Goal: Task Accomplishment & Management: Use online tool/utility

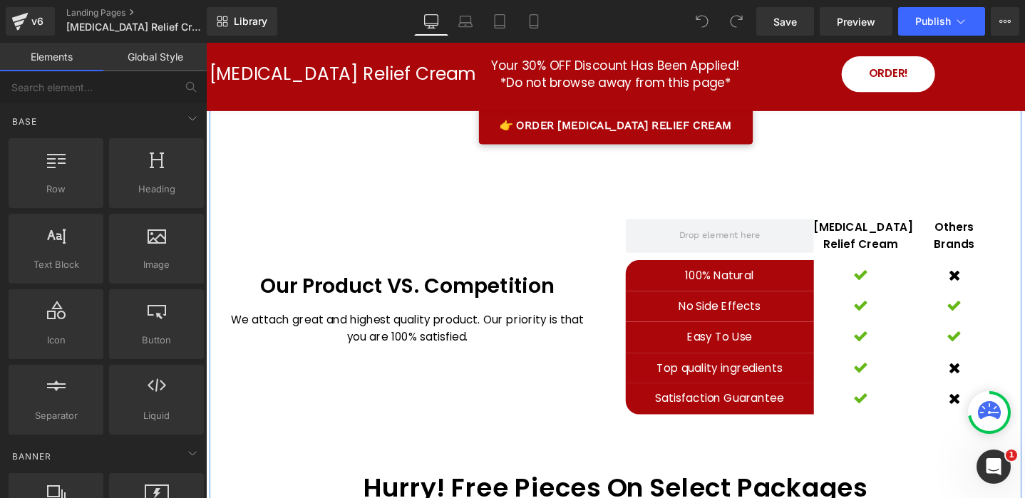
scroll to position [3565, 0]
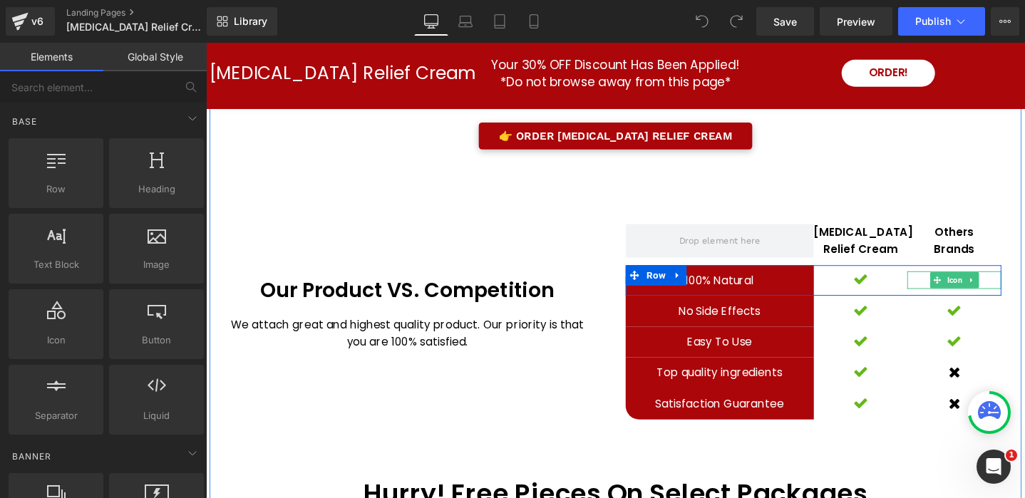
click at [1011, 289] on icon at bounding box center [1012, 293] width 8 height 9
click at [1004, 289] on icon at bounding box center [1005, 293] width 8 height 8
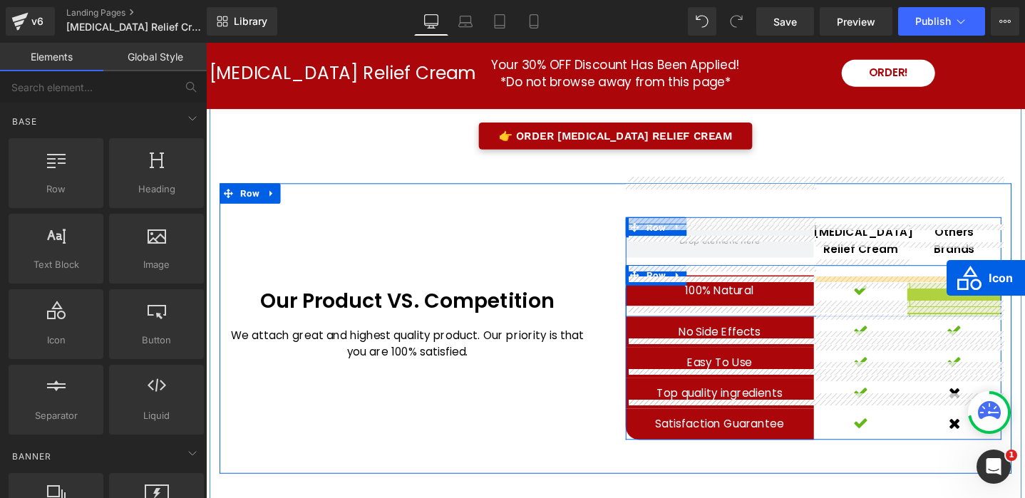
drag, startPoint x: 973, startPoint y: 263, endPoint x: 986, endPoint y: 291, distance: 30.6
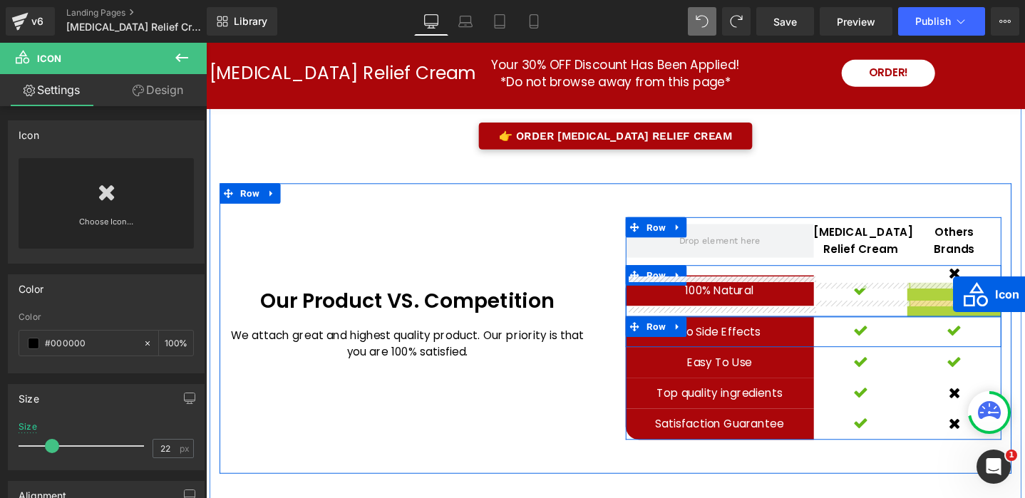
drag, startPoint x: 975, startPoint y: 263, endPoint x: 993, endPoint y: 308, distance: 48.3
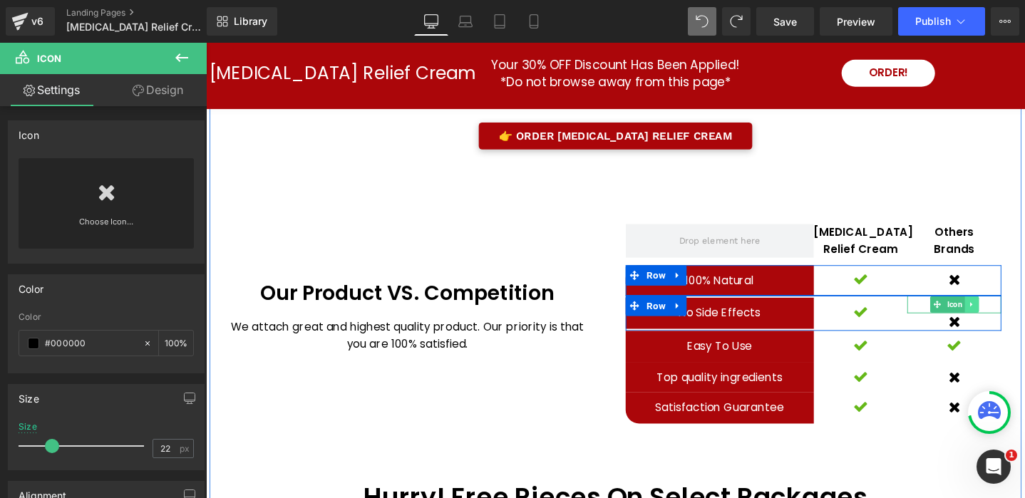
click at [1012, 316] on icon at bounding box center [1012, 318] width 2 height 5
click at [1018, 315] on icon at bounding box center [1020, 319] width 8 height 8
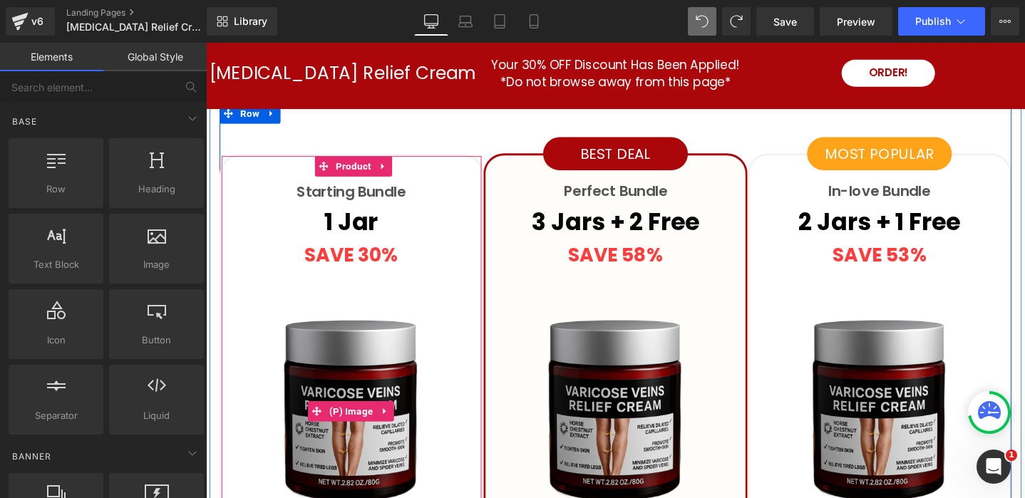
scroll to position [4071, 0]
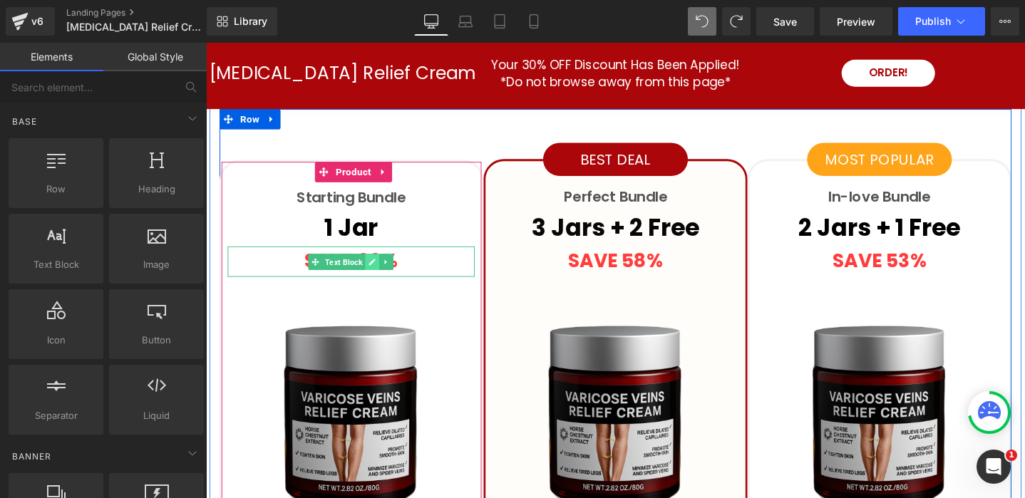
click at [383, 269] on icon at bounding box center [381, 273] width 8 height 9
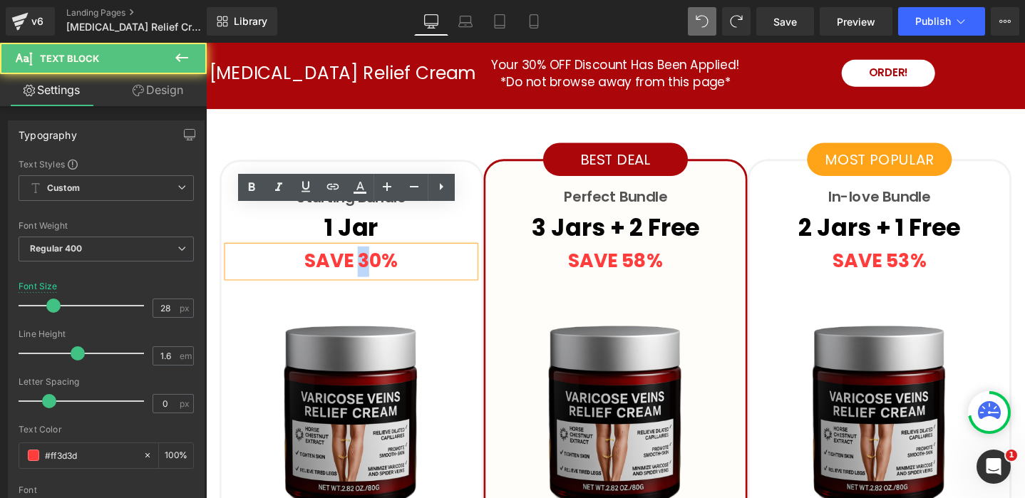
click at [374, 259] on strong "SAVE 30%" at bounding box center [358, 273] width 98 height 28
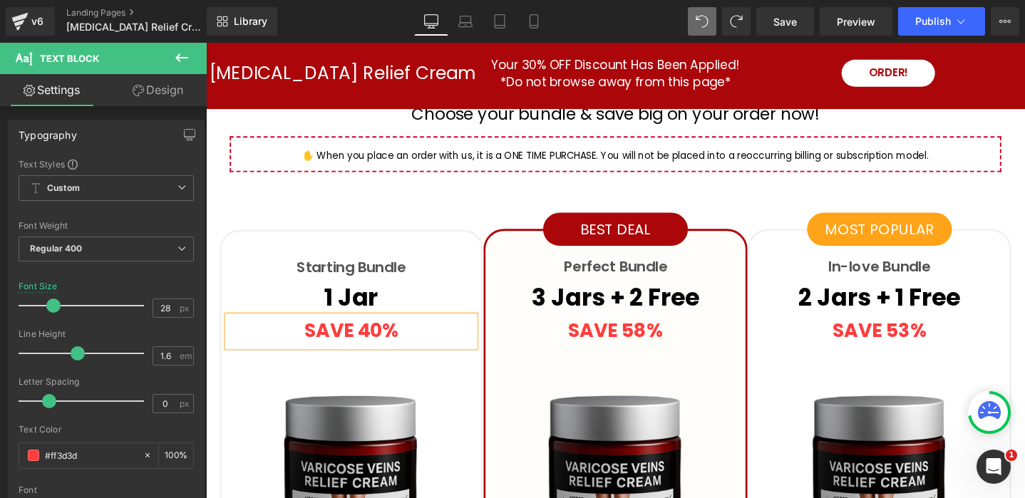
scroll to position [3972, 0]
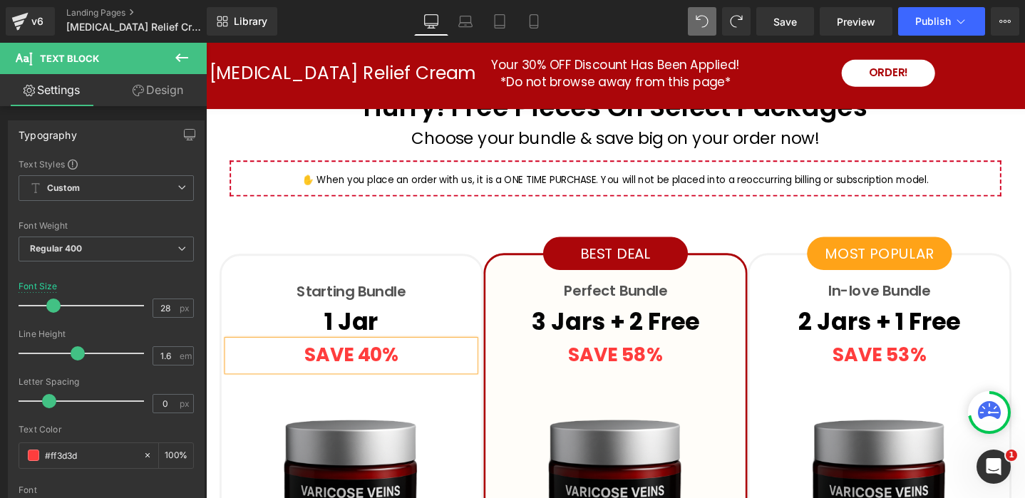
click at [669, 356] on div "SAVE 58% Text Block" at bounding box center [636, 372] width 259 height 32
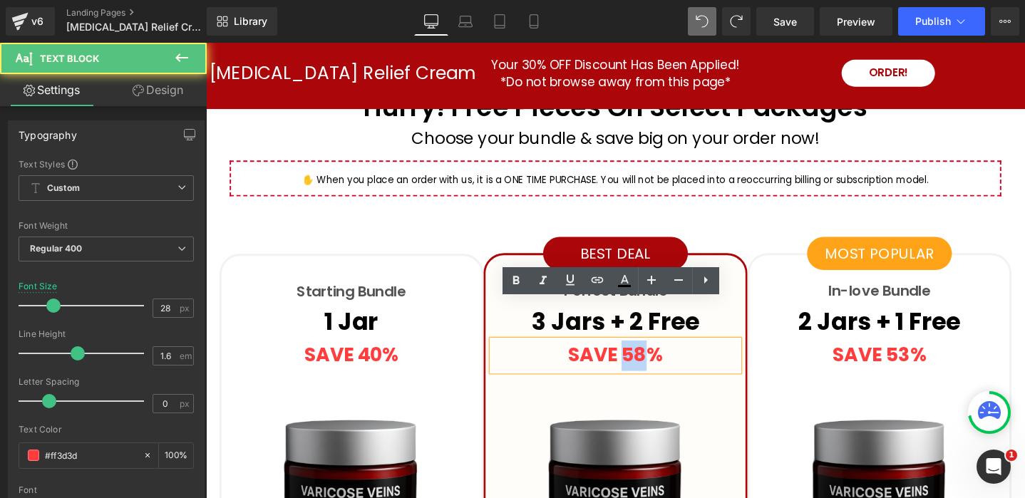
drag, startPoint x: 654, startPoint y: 331, endPoint x: 664, endPoint y: 330, distance: 9.3
click at [664, 358] on strong "SAVE 58%" at bounding box center [637, 372] width 100 height 28
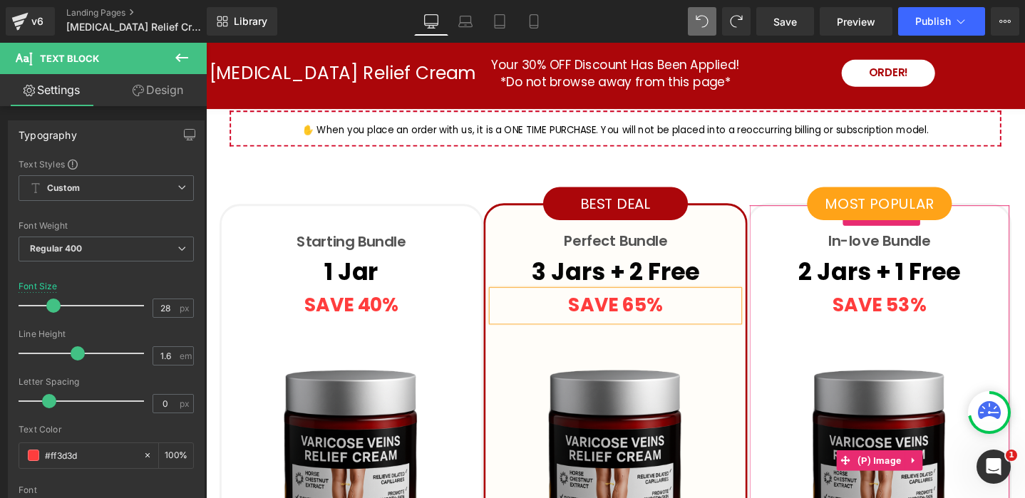
scroll to position [4024, 0]
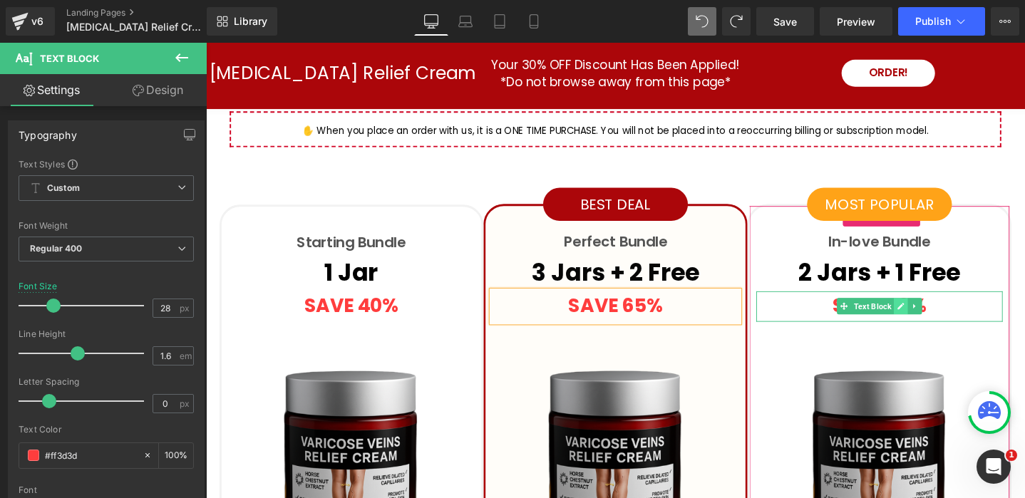
click at [937, 317] on icon at bounding box center [937, 320] width 7 height 7
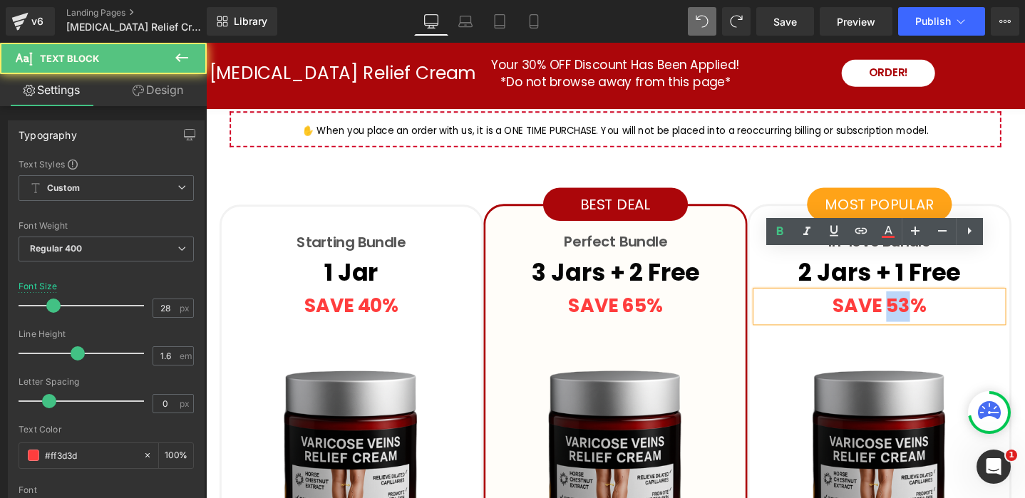
drag, startPoint x: 924, startPoint y: 277, endPoint x: 942, endPoint y: 276, distance: 17.8
click at [942, 306] on strong "SAVE 53%" at bounding box center [915, 320] width 98 height 28
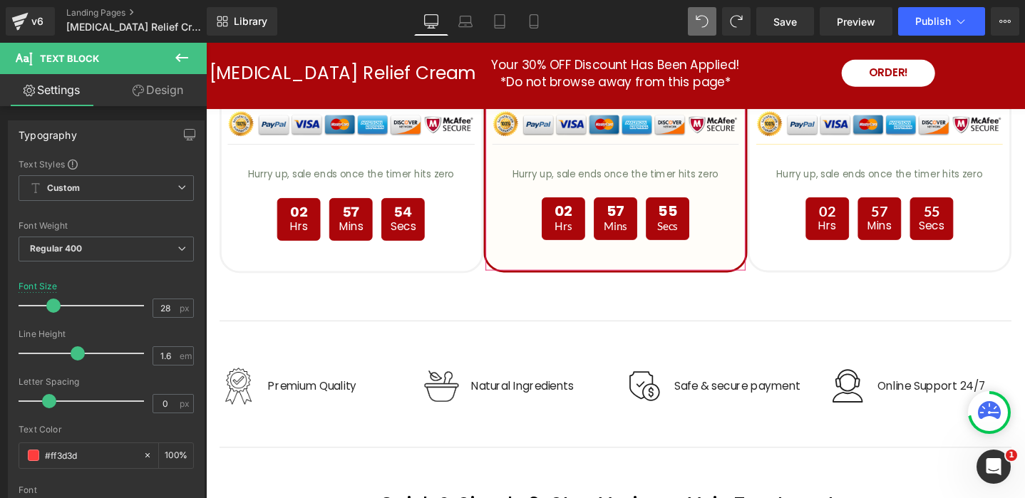
scroll to position [4649, 0]
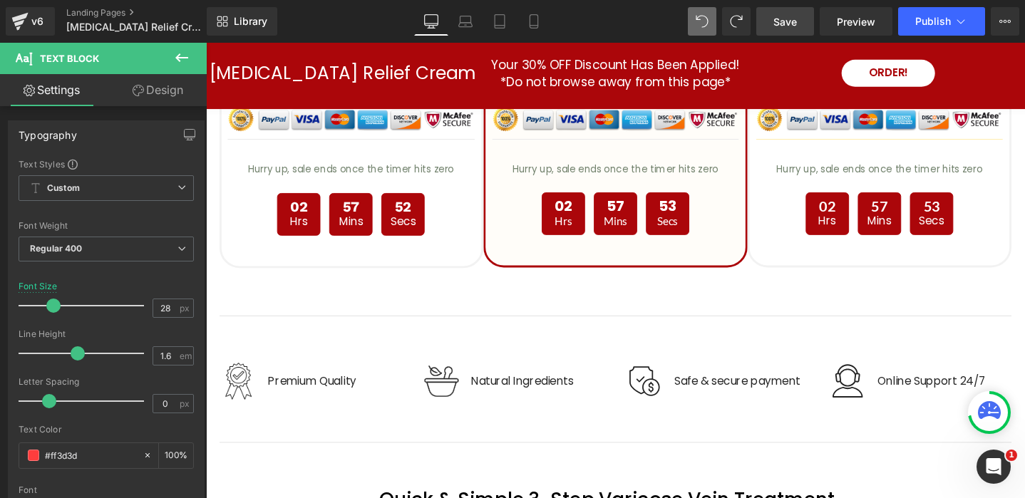
drag, startPoint x: 790, startPoint y: 21, endPoint x: 582, endPoint y: 196, distance: 272.1
click at [790, 21] on span "Save" at bounding box center [785, 21] width 24 height 15
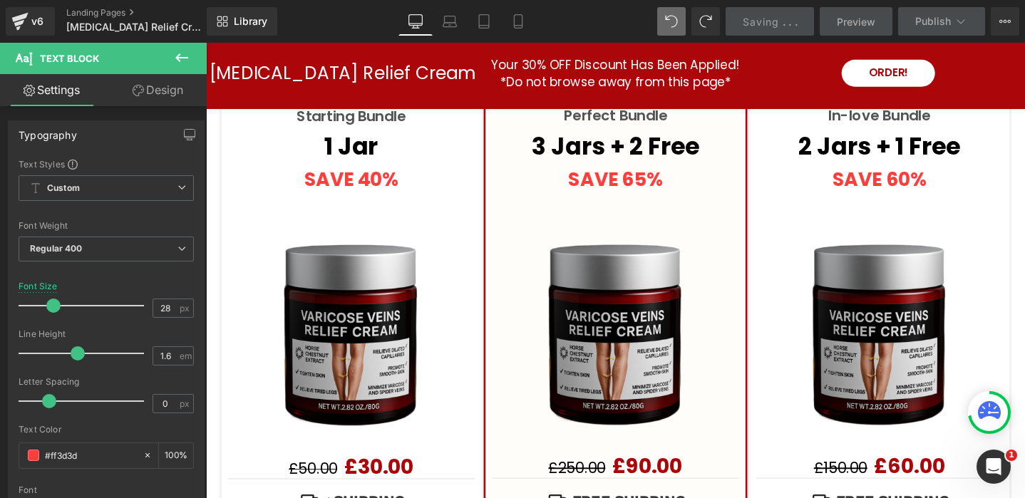
scroll to position [4156, 0]
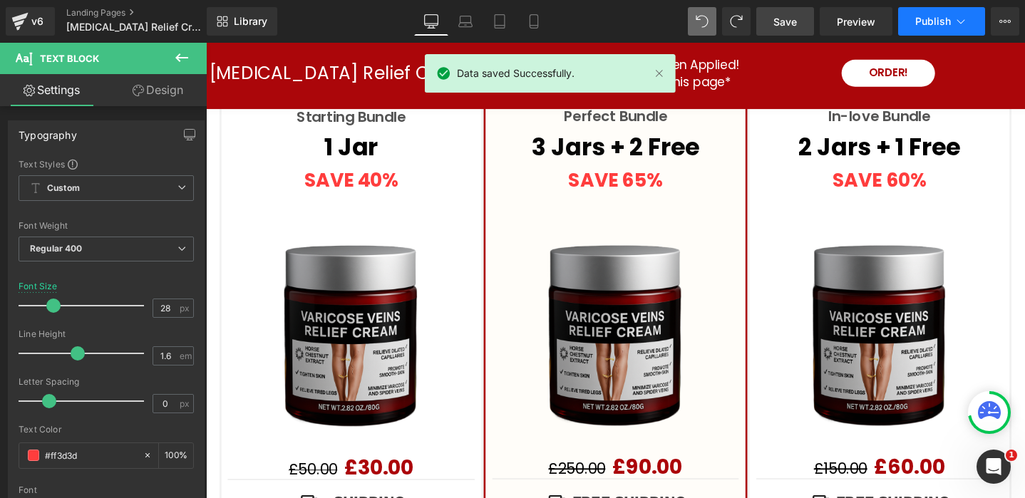
click at [961, 25] on icon at bounding box center [961, 21] width 14 height 14
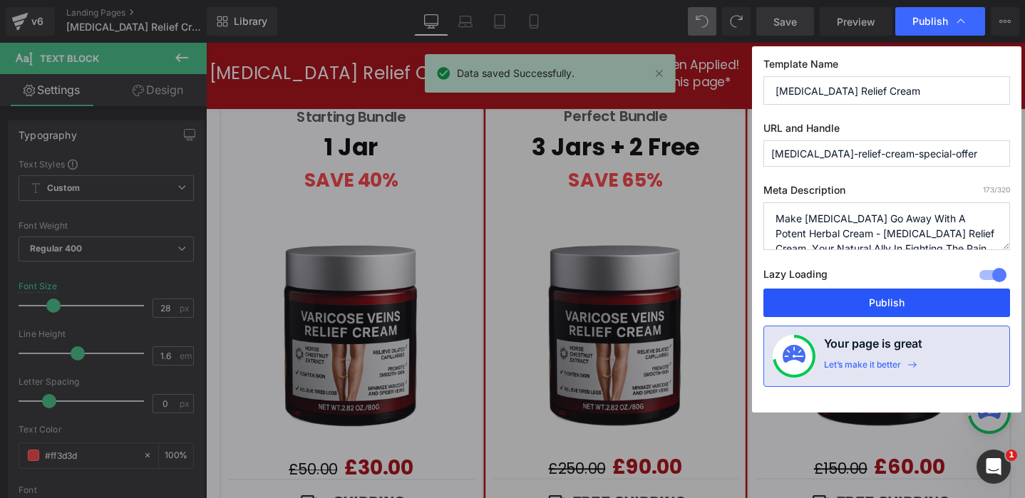
click at [865, 294] on button "Publish" at bounding box center [886, 303] width 247 height 29
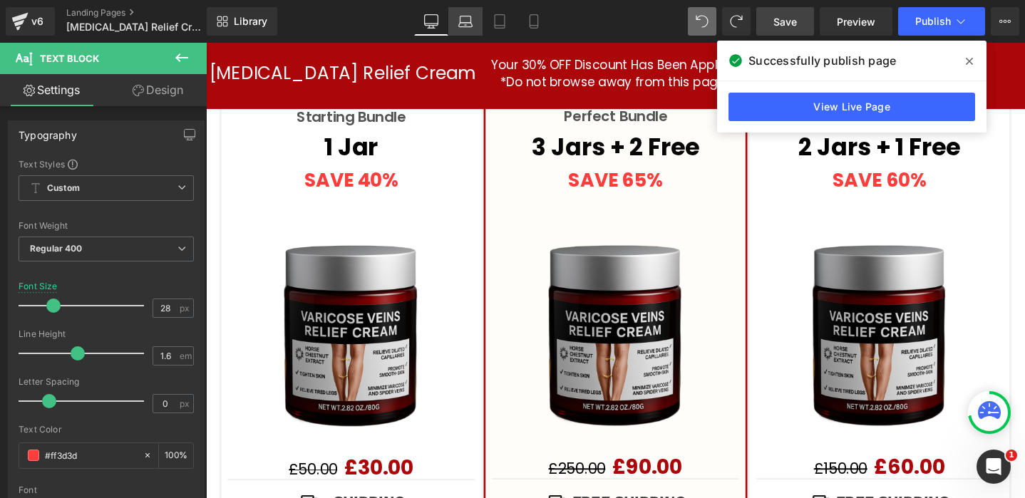
click at [468, 23] on icon at bounding box center [466, 25] width 14 height 4
type input "16"
type input "100"
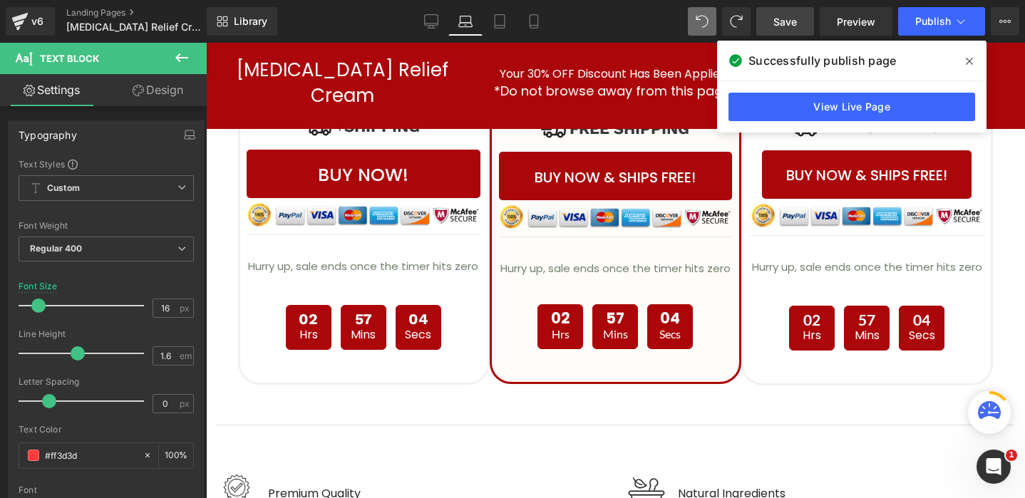
scroll to position [3802, 0]
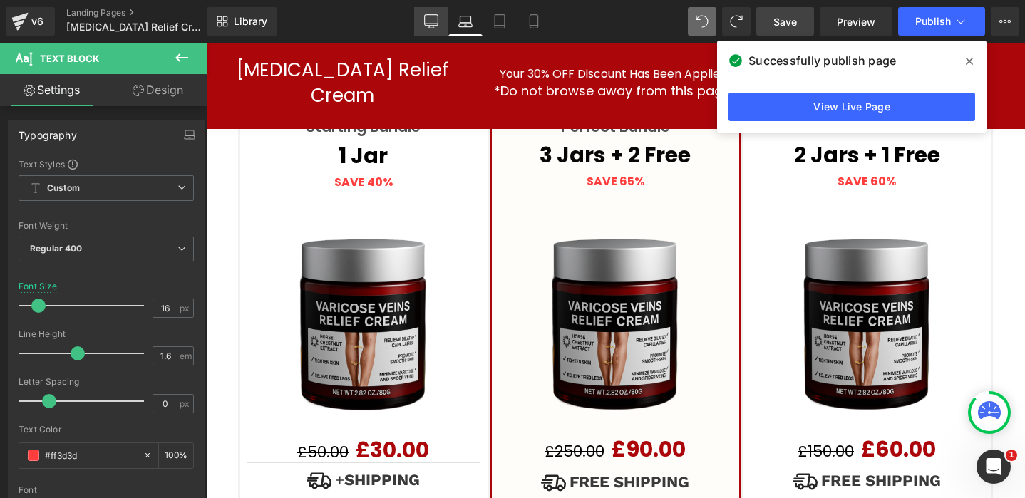
click at [435, 24] on icon at bounding box center [432, 24] width 14 height 0
type input "28"
type input "100"
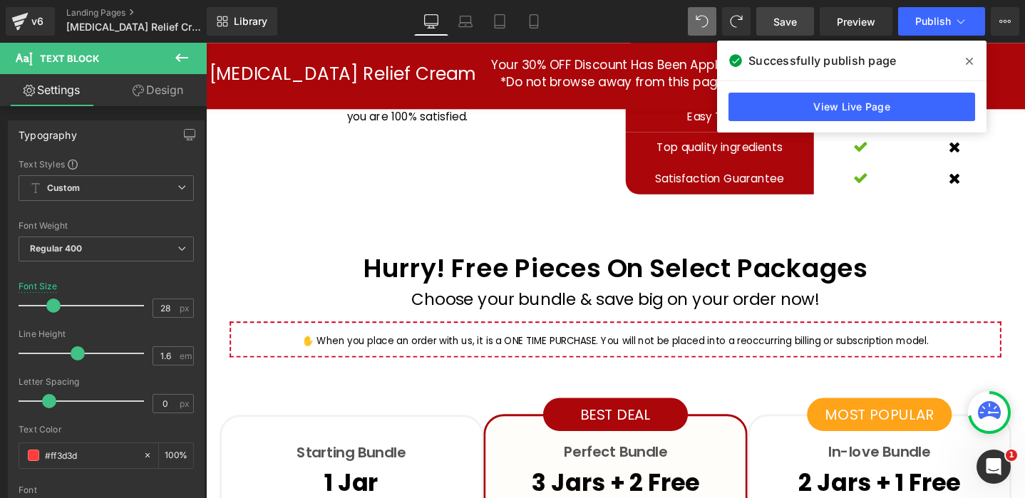
scroll to position [4156, 0]
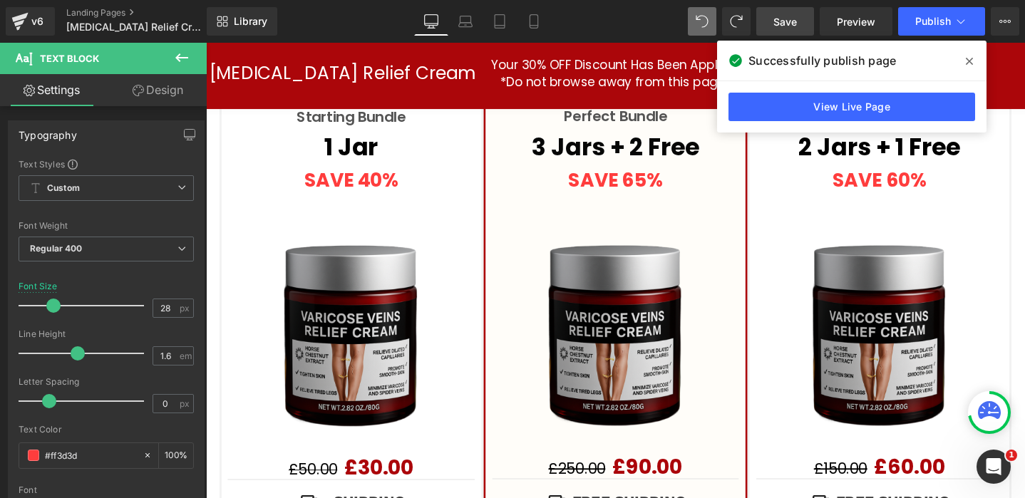
click at [969, 58] on icon at bounding box center [969, 61] width 7 height 11
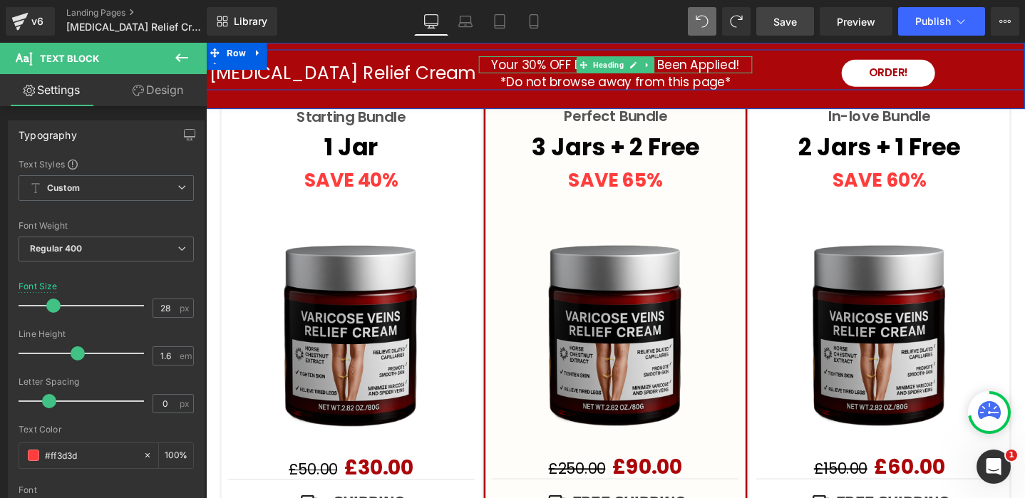
click at [541, 66] on h1 "Your 30% OFF Discount Has Been Applied!" at bounding box center [636, 66] width 287 height 18
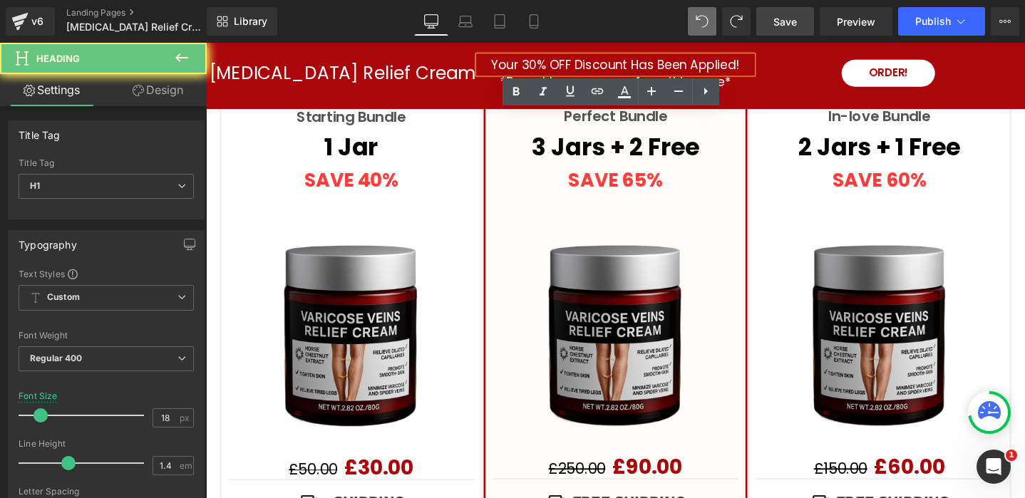
click at [545, 66] on h1 "Your 30% OFF Discount Has Been Applied!" at bounding box center [636, 66] width 287 height 18
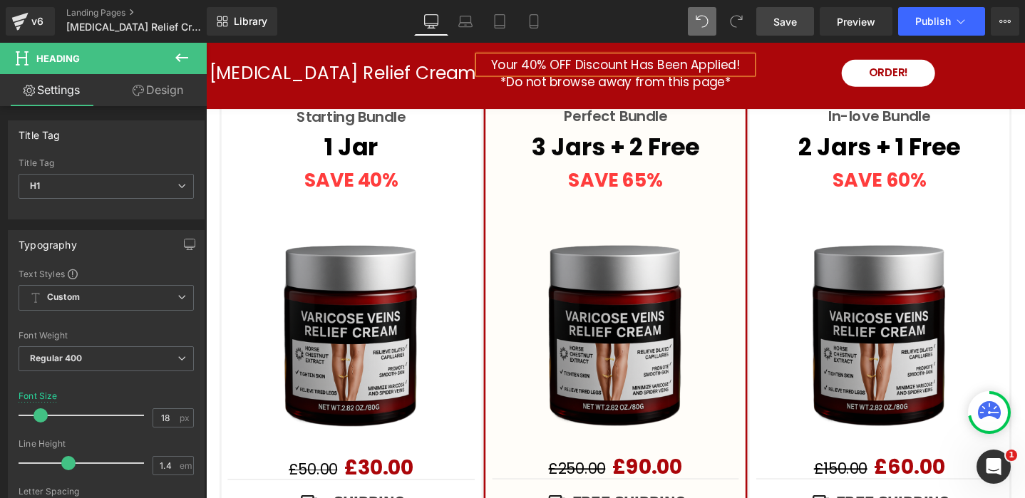
scroll to position [5488, 0]
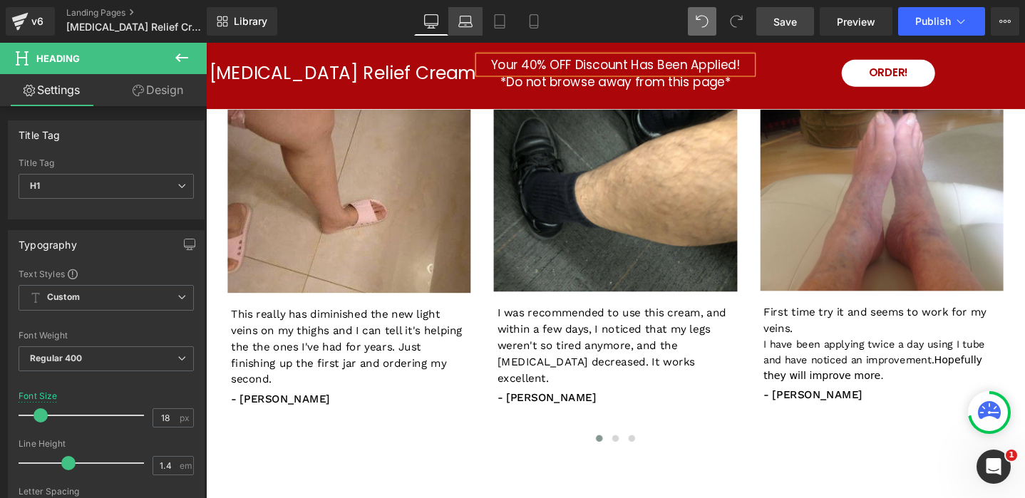
click at [468, 24] on icon at bounding box center [465, 21] width 14 height 14
type input "16"
type input "100"
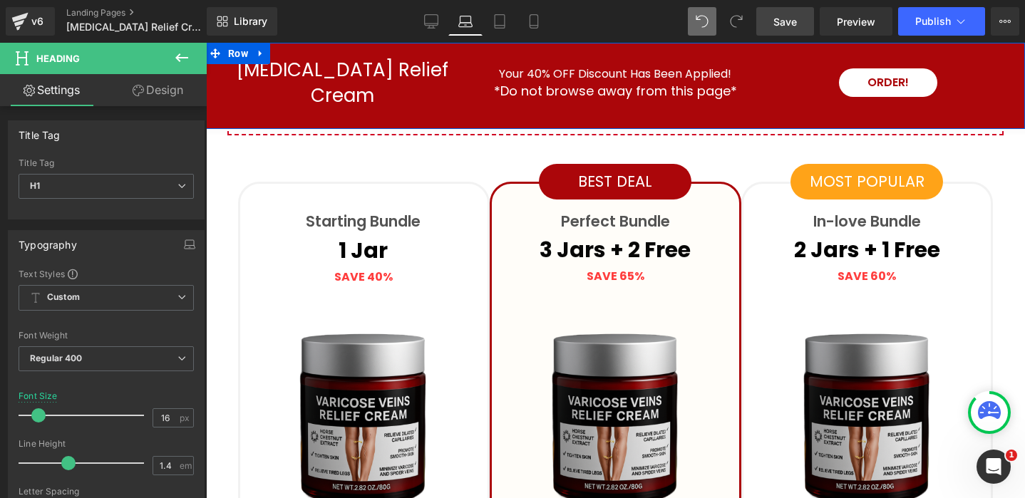
scroll to position [3705, 0]
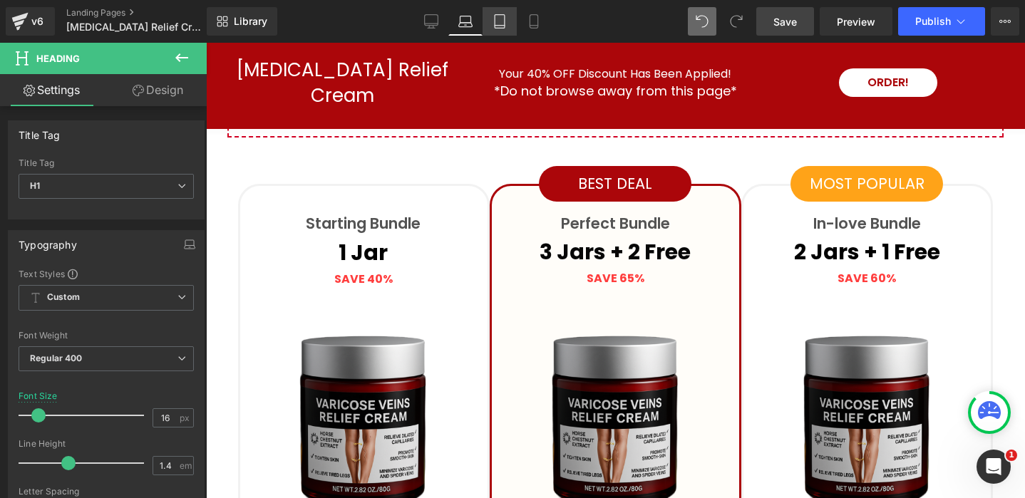
click at [506, 24] on icon at bounding box center [499, 21] width 14 height 14
type input "12"
type input "100"
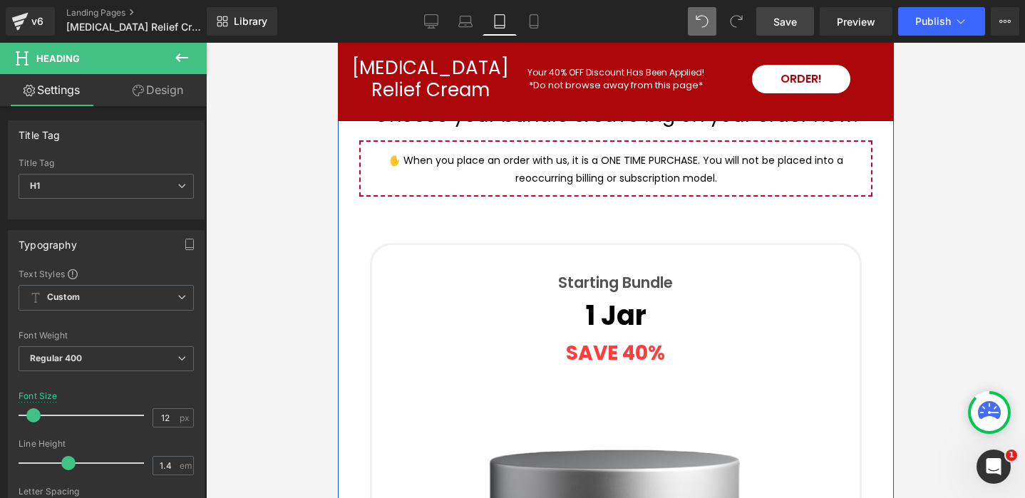
scroll to position [4250, 0]
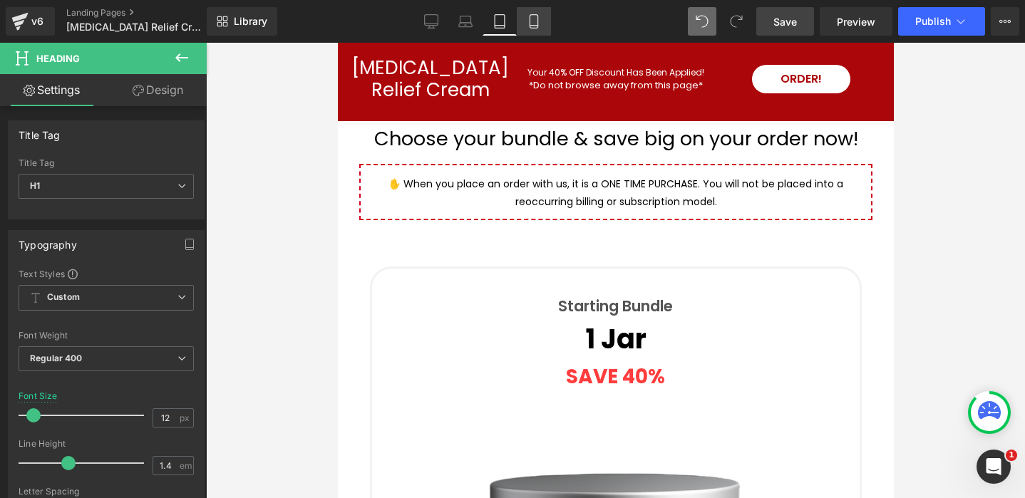
click at [537, 24] on icon at bounding box center [534, 21] width 14 height 14
type input "11"
type input "100"
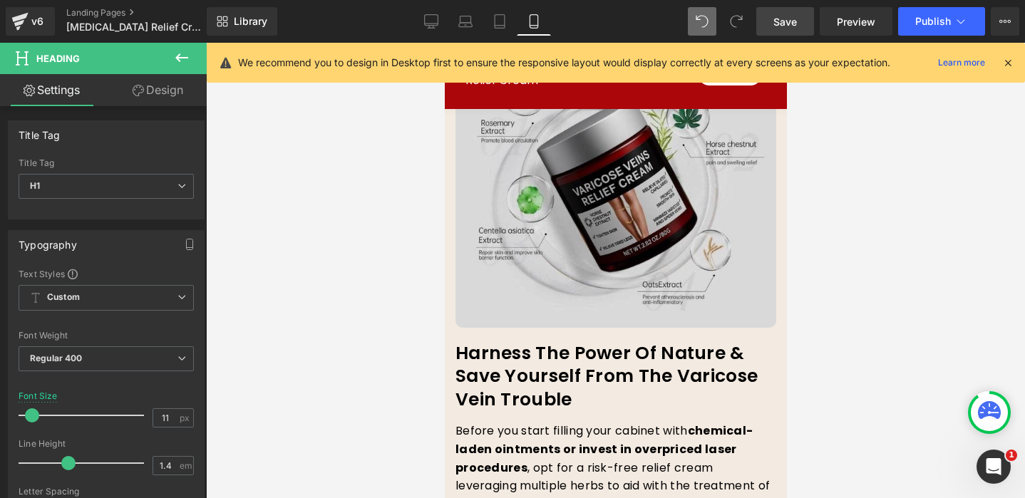
scroll to position [4201, 0]
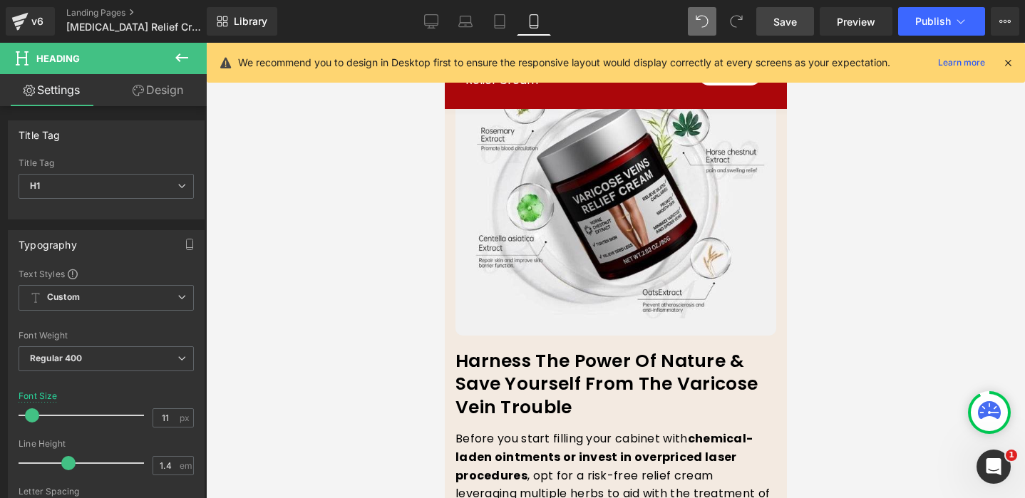
click at [1006, 61] on icon at bounding box center [1007, 62] width 13 height 13
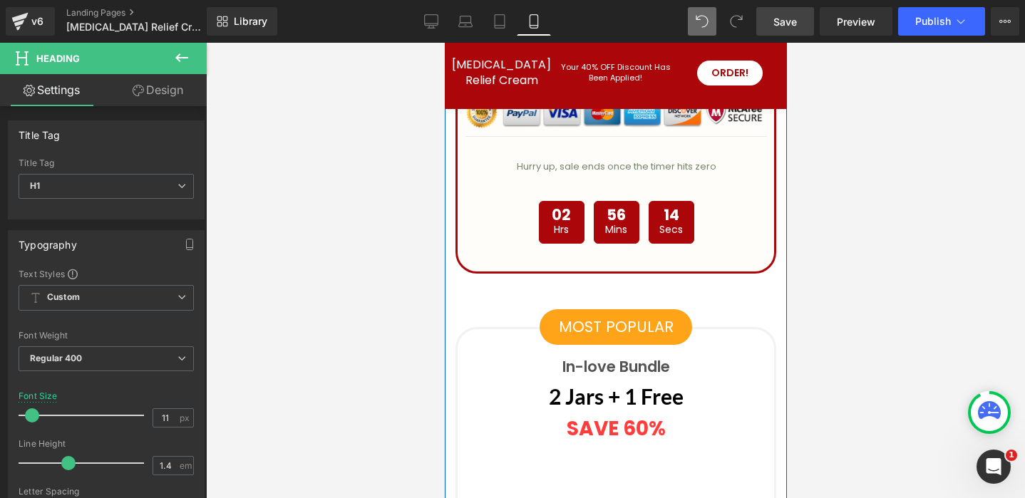
scroll to position [7446, 0]
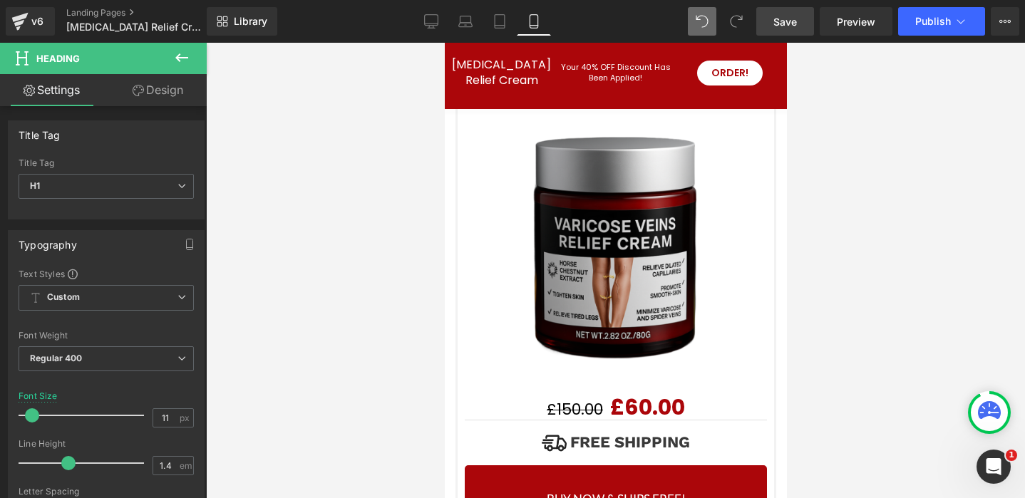
click at [770, 27] on link "Save" at bounding box center [785, 21] width 58 height 29
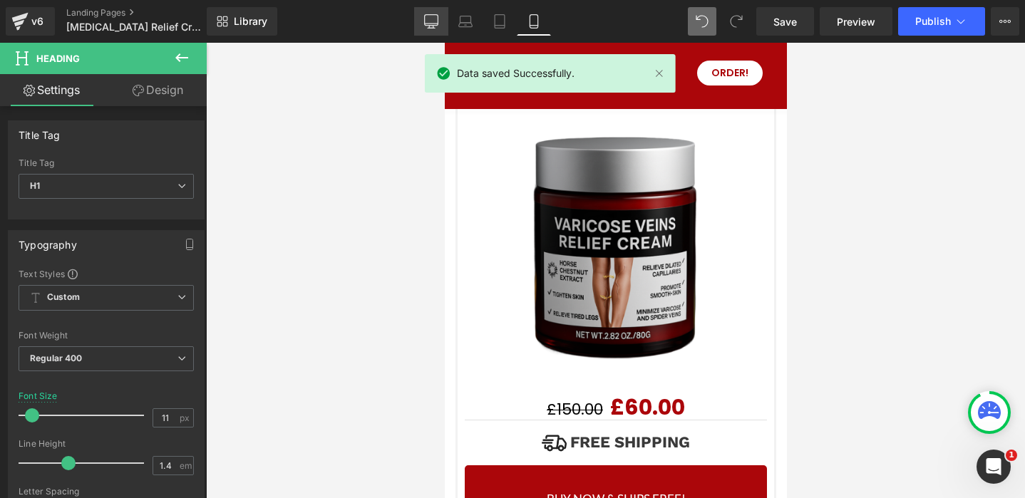
click at [424, 24] on link "Desktop" at bounding box center [431, 21] width 34 height 29
type input "18"
type input "100"
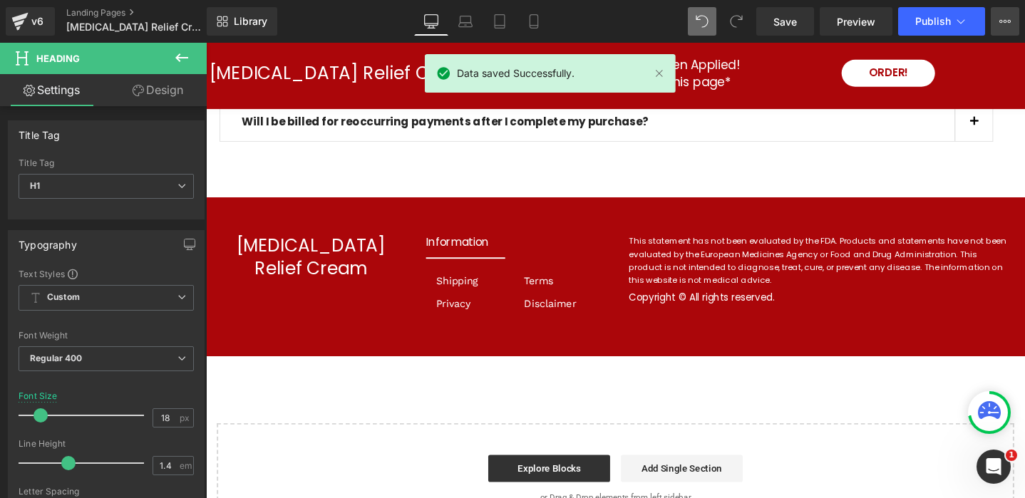
scroll to position [6283, 0]
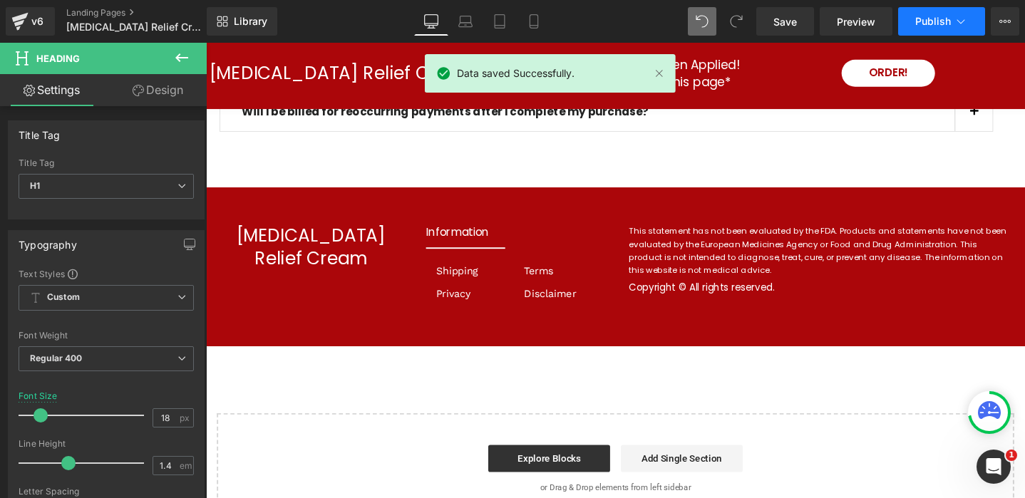
click at [960, 24] on icon at bounding box center [961, 21] width 14 height 14
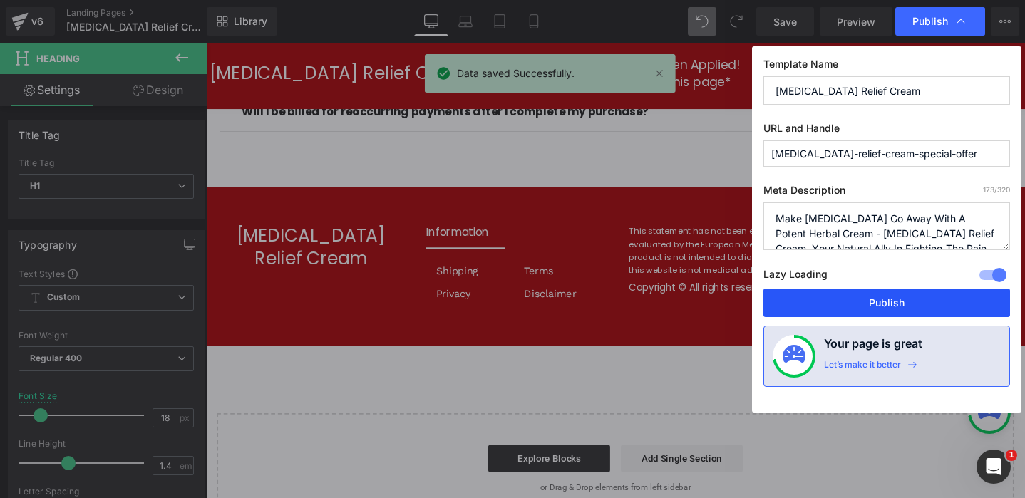
drag, startPoint x: 892, startPoint y: 301, endPoint x: 518, endPoint y: 175, distance: 394.2
click at [892, 301] on button "Publish" at bounding box center [886, 303] width 247 height 29
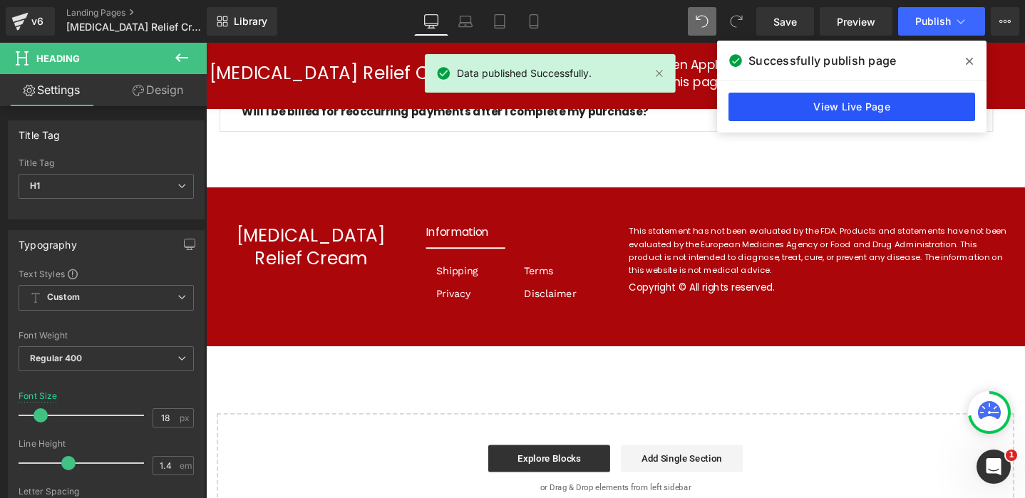
click at [889, 105] on link "View Live Page" at bounding box center [851, 107] width 247 height 29
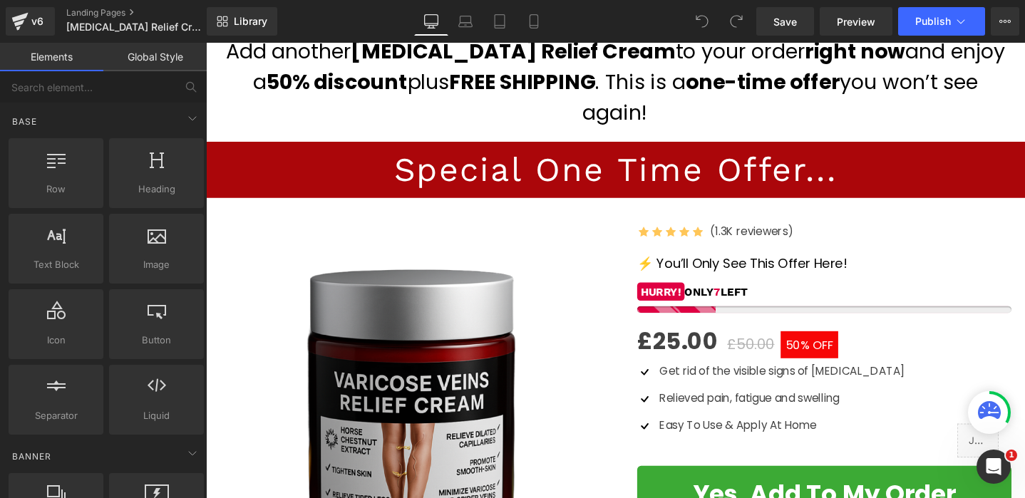
scroll to position [211, 0]
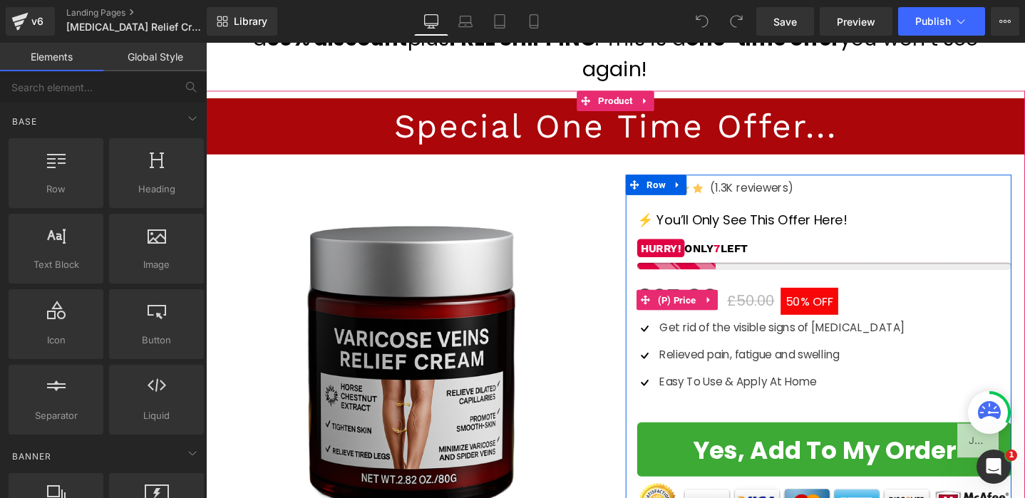
click at [830, 311] on span "50%" at bounding box center [829, 314] width 24 height 17
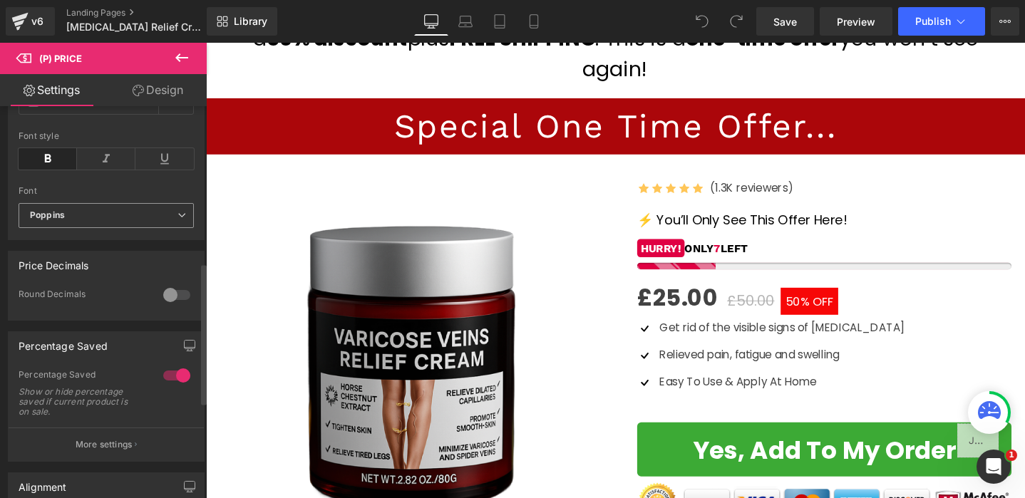
scroll to position [435, 0]
click at [172, 385] on div at bounding box center [177, 373] width 34 height 23
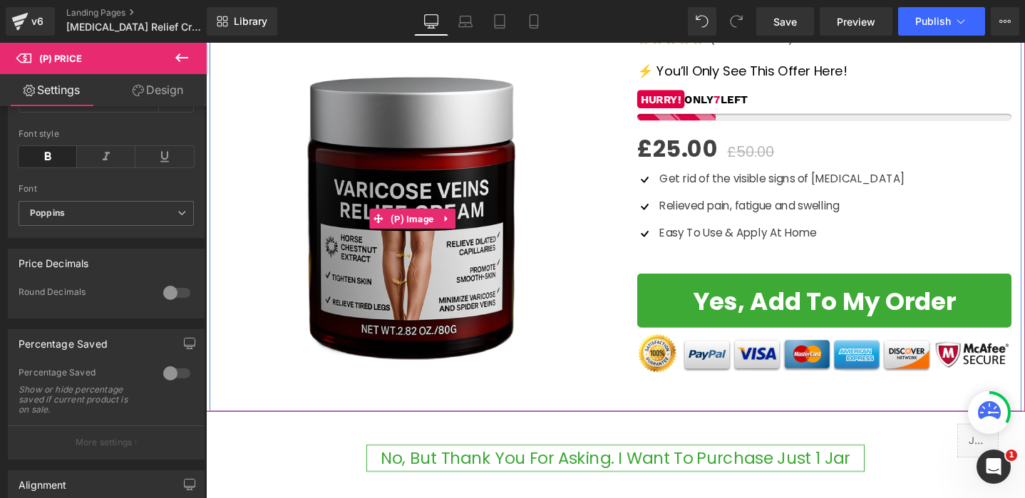
scroll to position [369, 0]
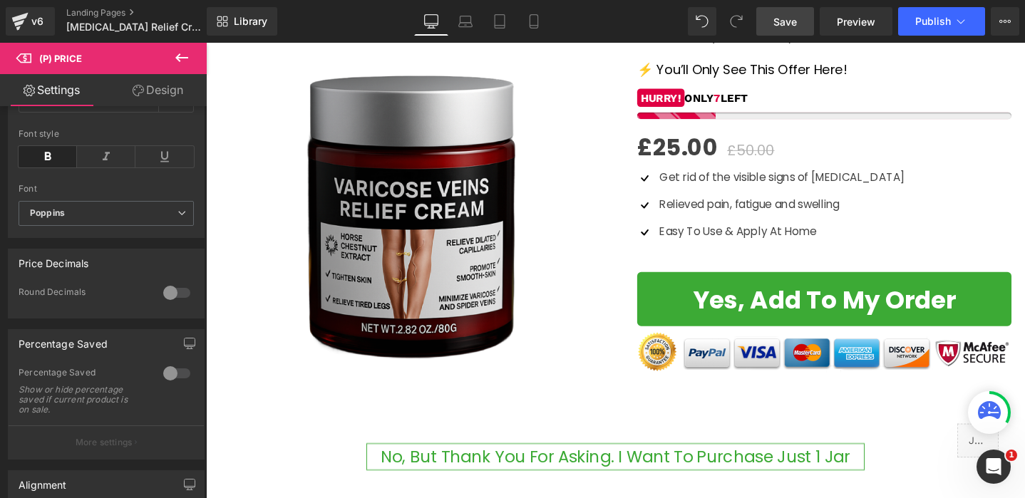
click at [785, 23] on span "Save" at bounding box center [785, 21] width 24 height 15
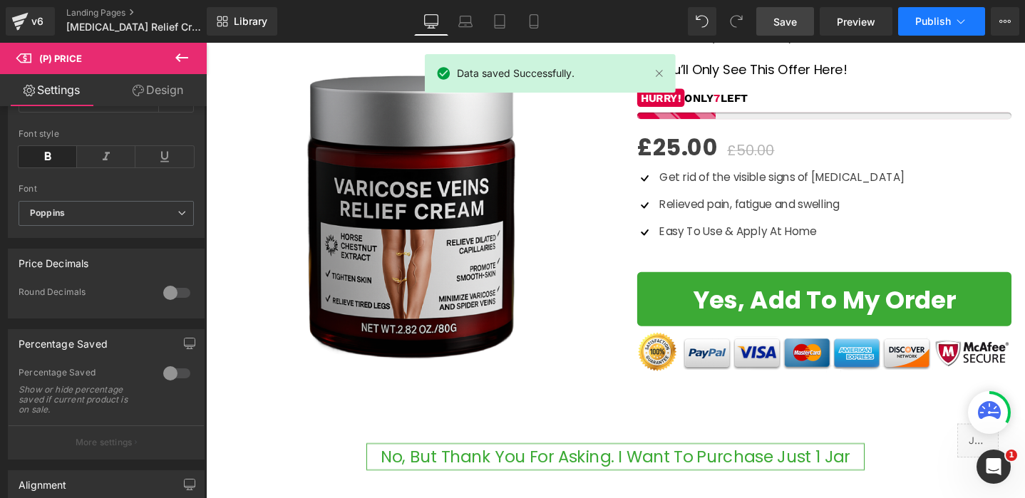
click at [956, 19] on icon at bounding box center [961, 21] width 14 height 14
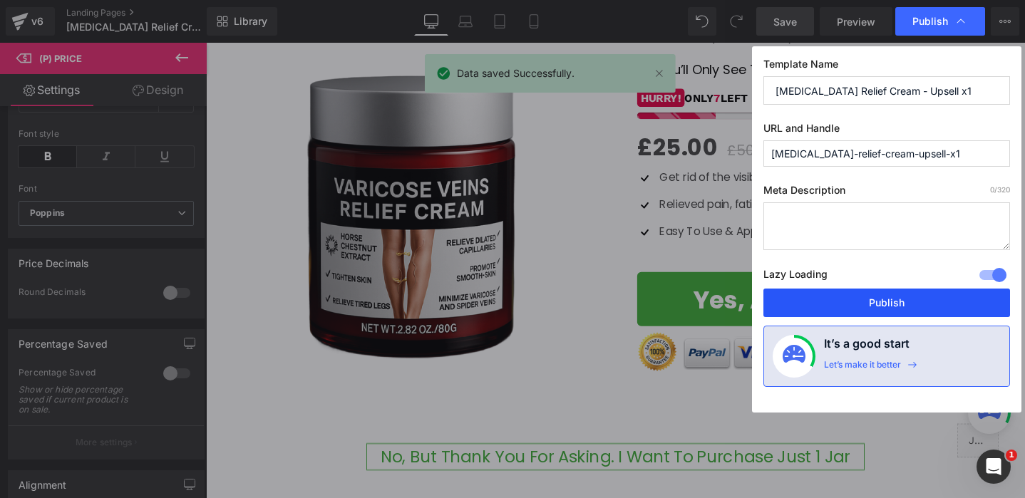
drag, startPoint x: 908, startPoint y: 303, endPoint x: 739, endPoint y: 274, distance: 171.4
click at [908, 303] on button "Publish" at bounding box center [886, 303] width 247 height 29
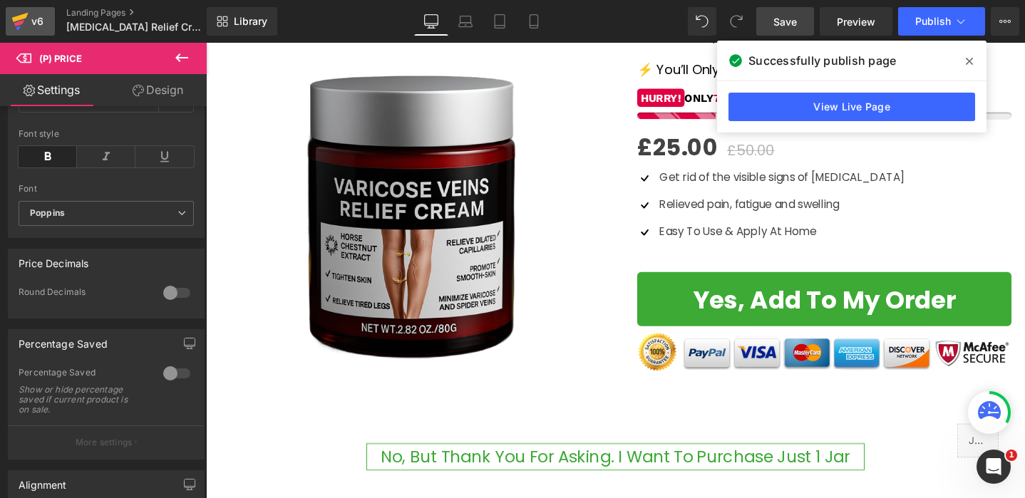
click at [34, 19] on div "v6" at bounding box center [38, 21] width 18 height 19
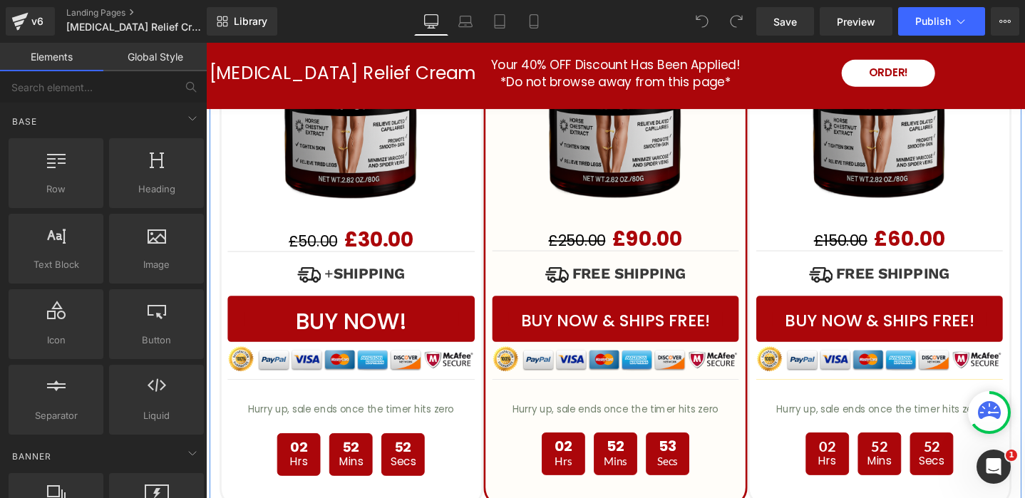
scroll to position [4409, 0]
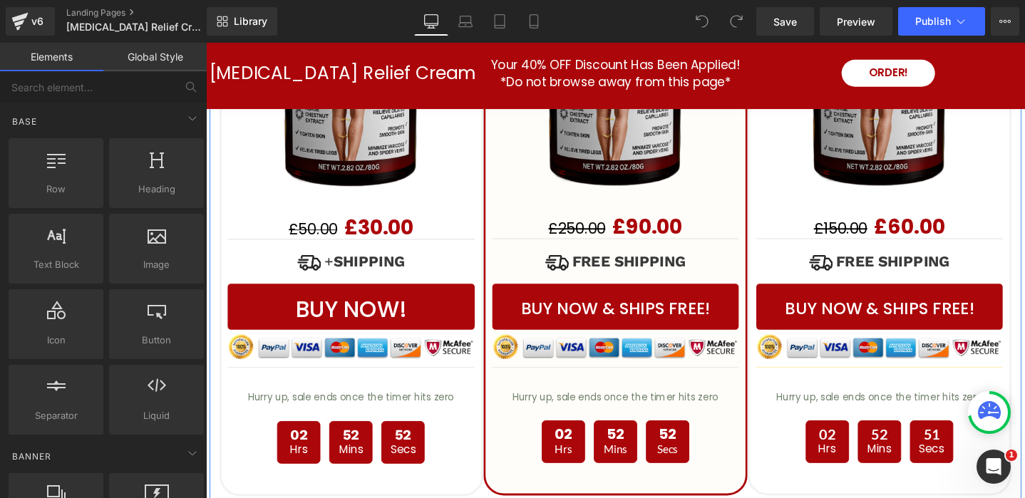
click at [387, 296] on div "BUY NOW! (P) Cart Button" at bounding box center [359, 320] width 260 height 48
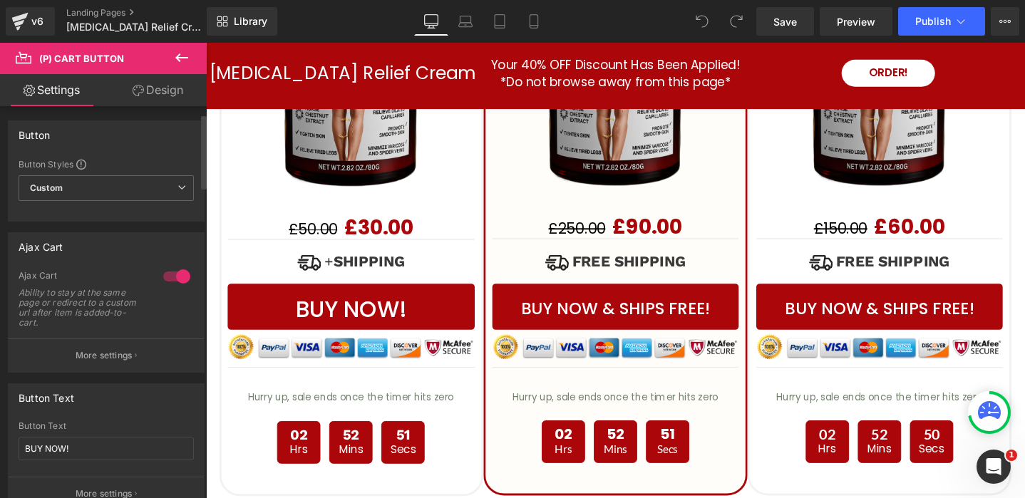
scroll to position [55, 0]
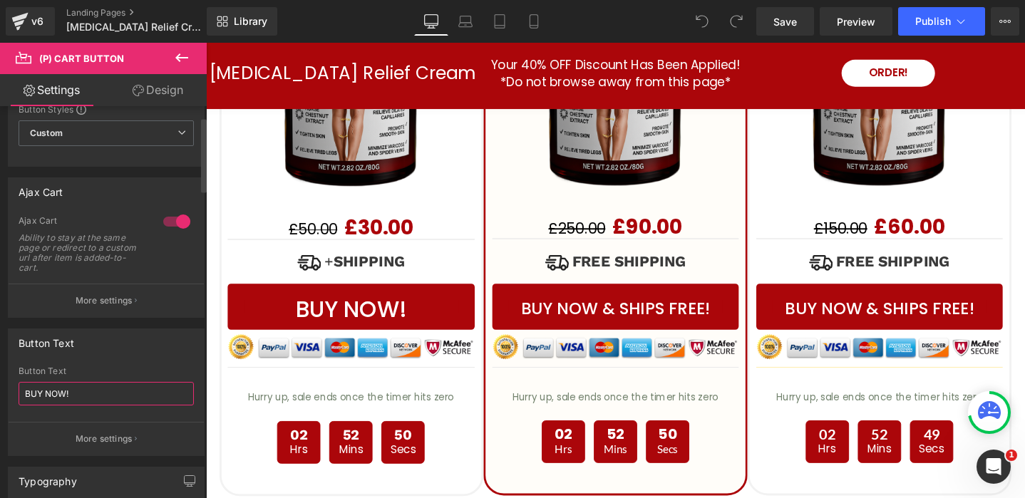
drag, startPoint x: 91, startPoint y: 394, endPoint x: 0, endPoint y: 376, distance: 93.1
click at [6, 376] on div "Button Text BUY NOW! Button Text BUY NOW! More settings" at bounding box center [106, 387] width 213 height 138
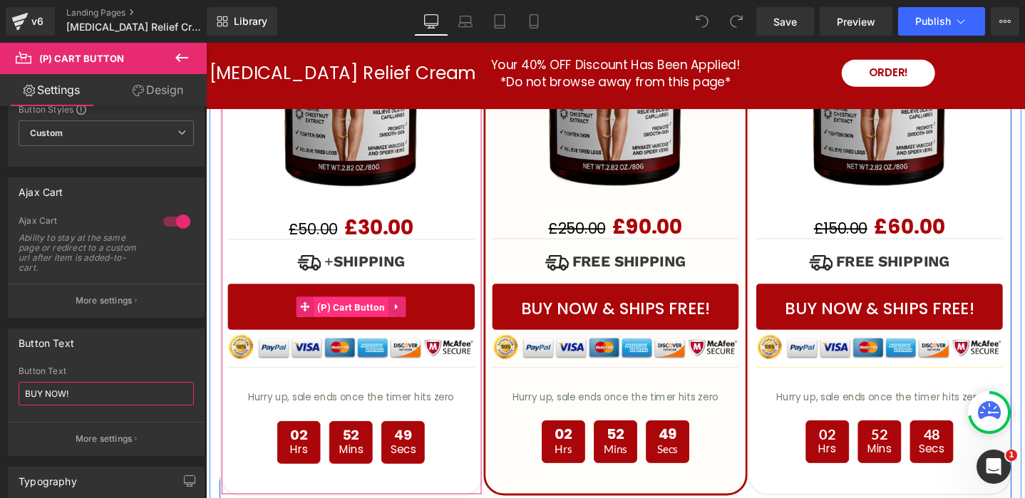
click at [330, 311] on span "(P) Cart Button" at bounding box center [359, 321] width 78 height 21
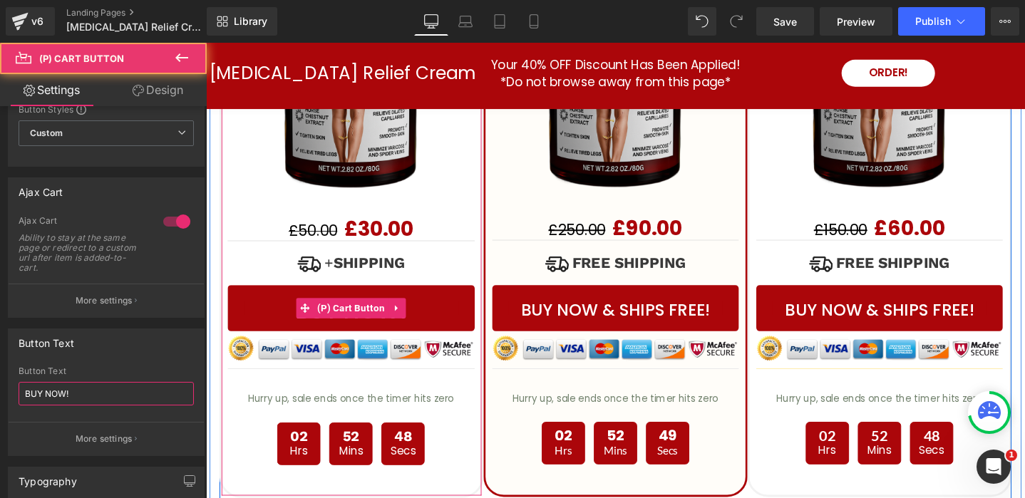
scroll to position [4404, 0]
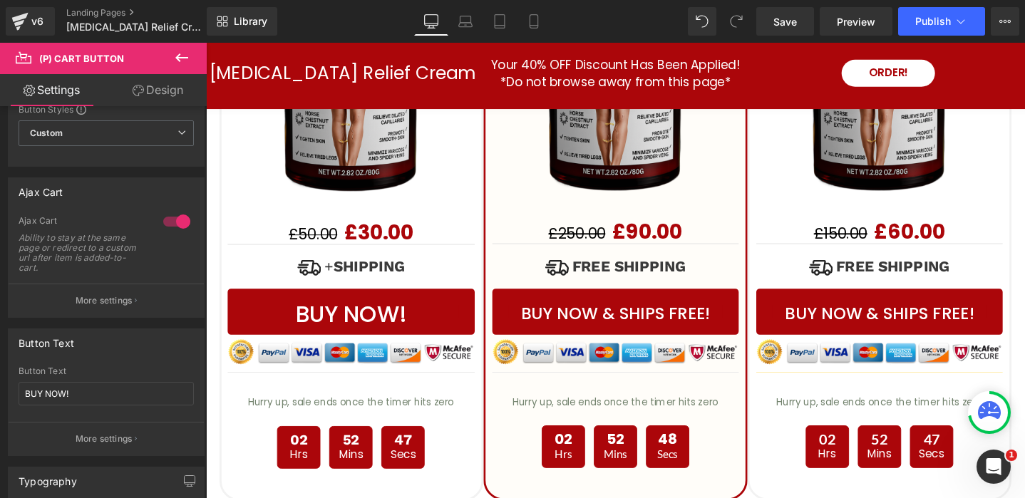
click at [163, 91] on link "Design" at bounding box center [157, 90] width 103 height 32
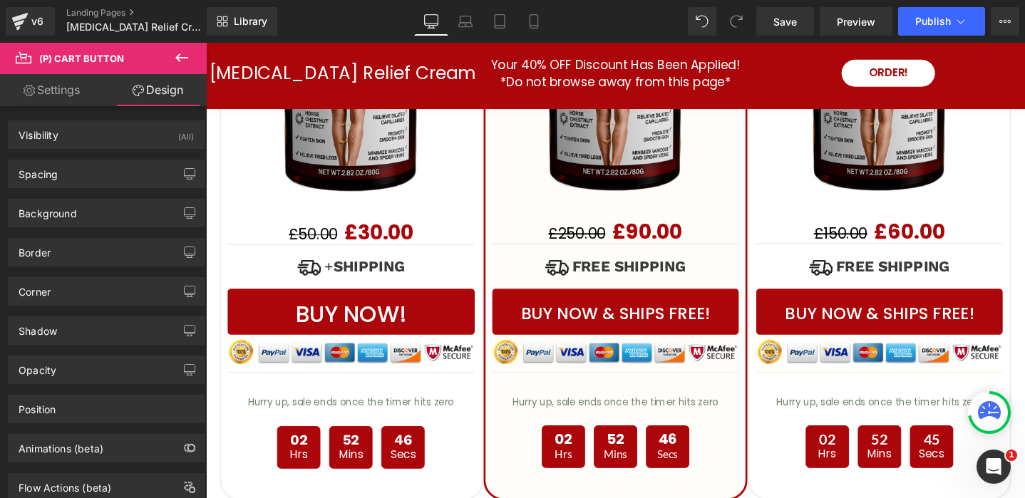
click at [53, 96] on link "Settings" at bounding box center [51, 90] width 103 height 32
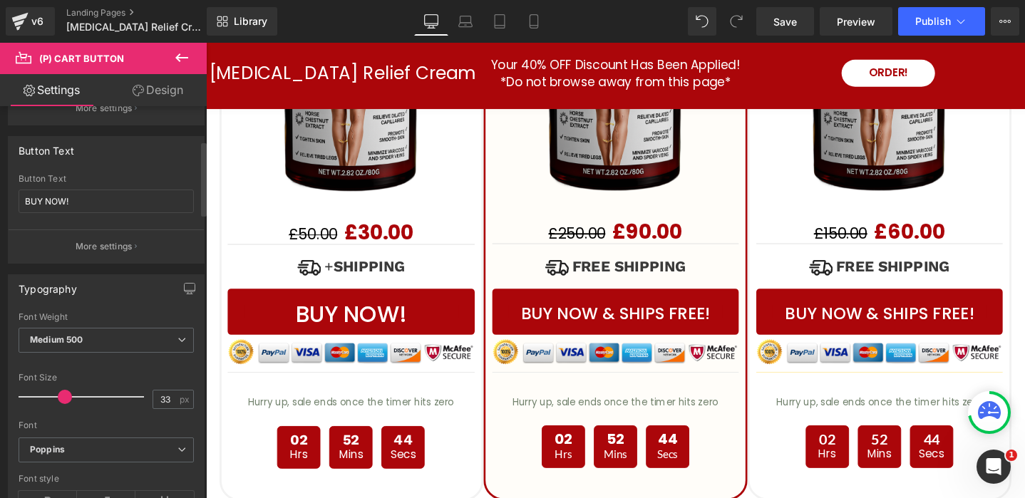
scroll to position [257, 0]
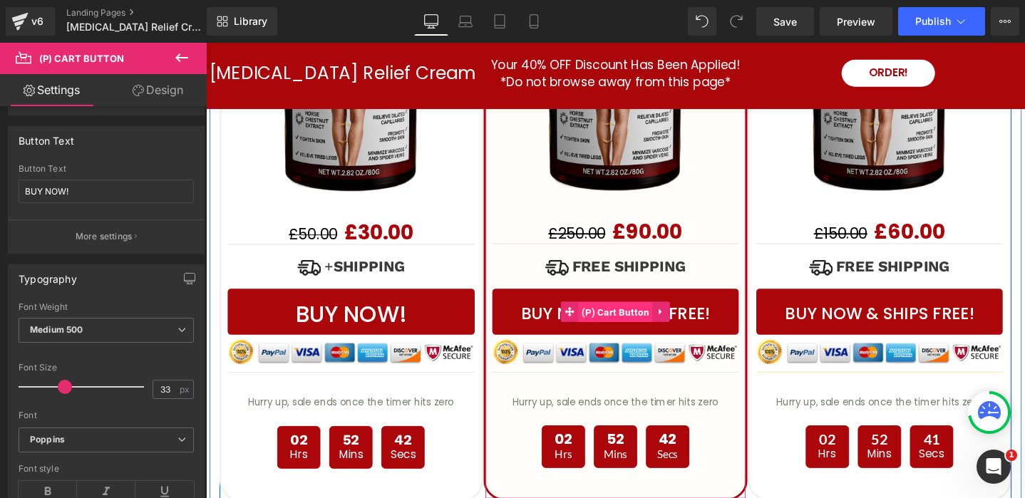
click at [626, 316] on span "(P) Cart Button" at bounding box center [637, 326] width 78 height 21
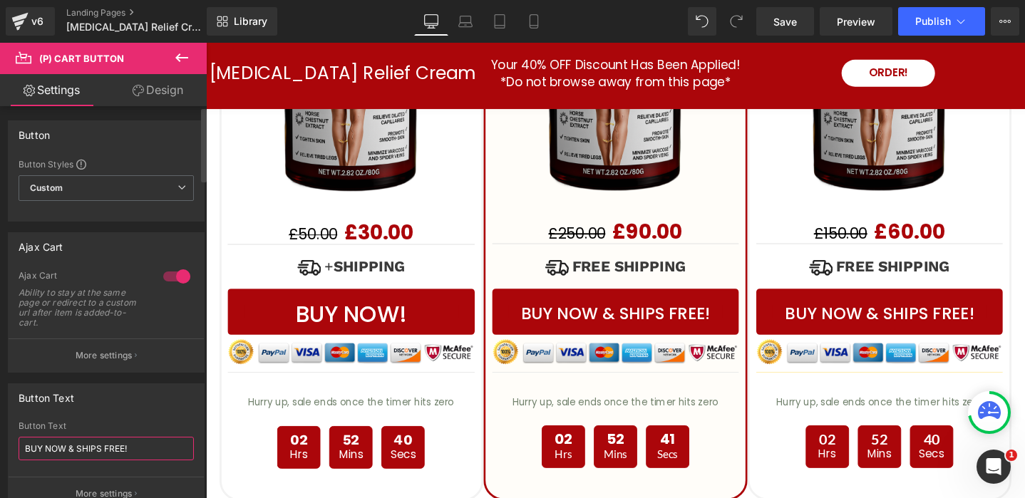
drag, startPoint x: 150, startPoint y: 445, endPoint x: 66, endPoint y: 377, distance: 108.0
click at [64, 395] on div "Button Text BUY NOW & SHIPS FREE! Button Text BUY NOW & SHIPS FREE! More settin…" at bounding box center [106, 447] width 197 height 128
paste input "text"
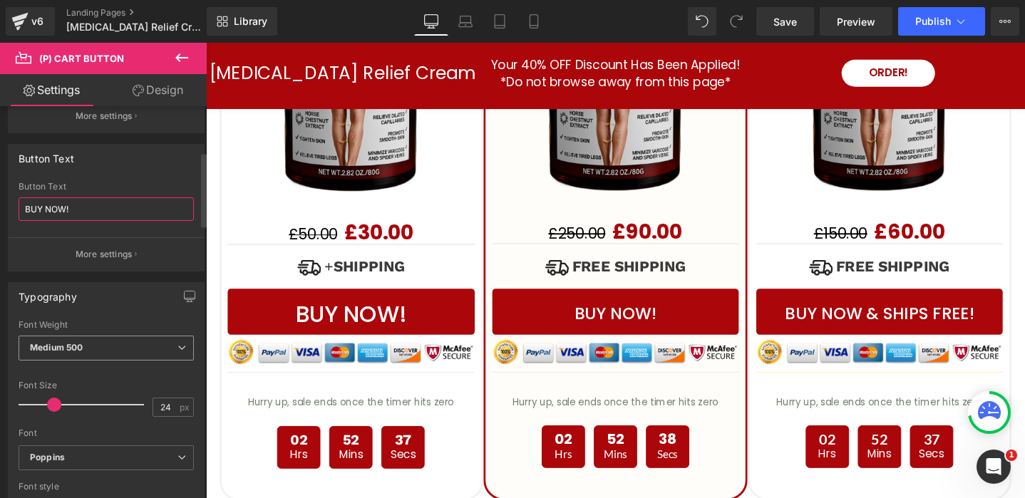
scroll to position [242, 0]
type input "BUY NOW!"
click at [164, 406] on input "24" at bounding box center [165, 405] width 25 height 18
click at [163, 406] on input "24" at bounding box center [165, 405] width 25 height 18
drag, startPoint x: 172, startPoint y: 406, endPoint x: 140, endPoint y: 405, distance: 31.4
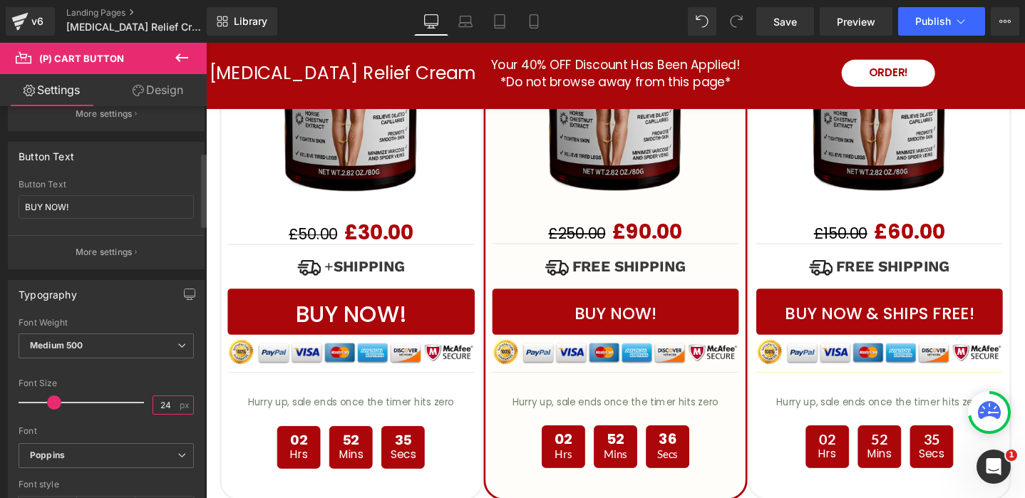
click at [140, 405] on div "Font Size 24 px" at bounding box center [106, 402] width 175 height 48
type input "33"
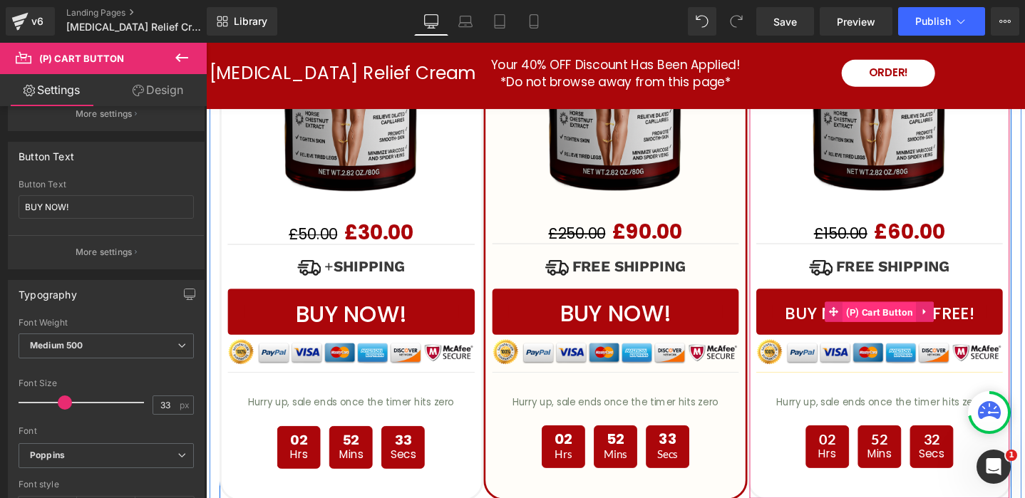
click at [879, 316] on span "(P) Cart Button" at bounding box center [915, 326] width 78 height 21
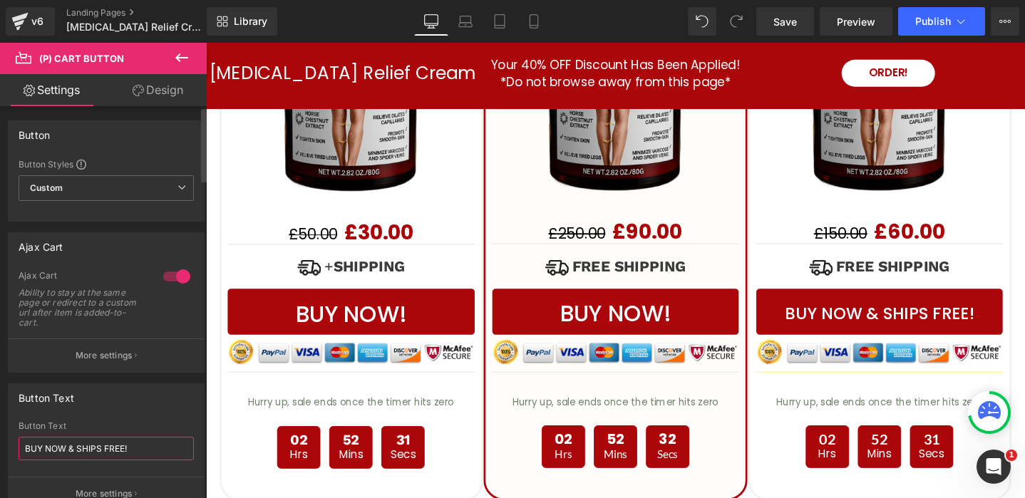
drag, startPoint x: 146, startPoint y: 445, endPoint x: 22, endPoint y: 398, distance: 132.6
click at [26, 403] on div "Button Text BUY NOW & SHIPS FREE! Button Text BUY NOW & SHIPS FREE! More settin…" at bounding box center [106, 447] width 197 height 128
paste input "text"
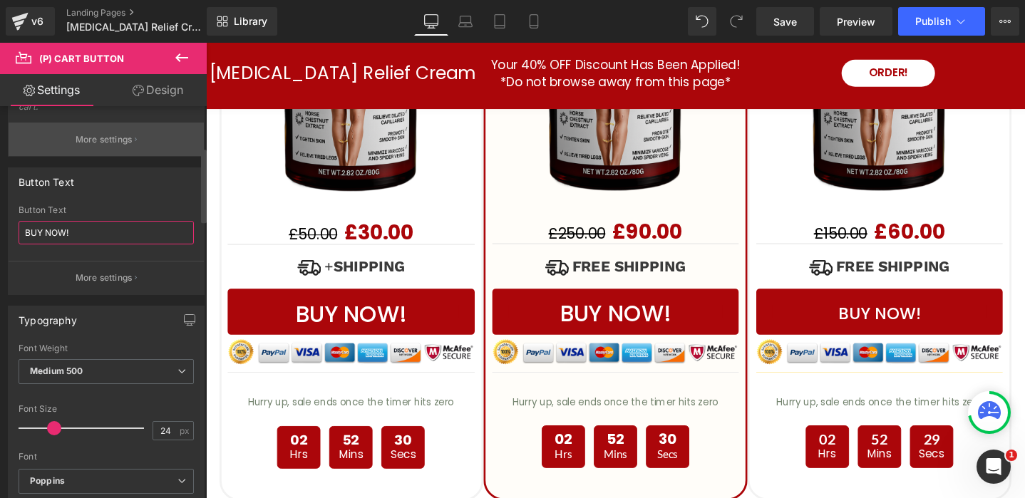
scroll to position [215, 0]
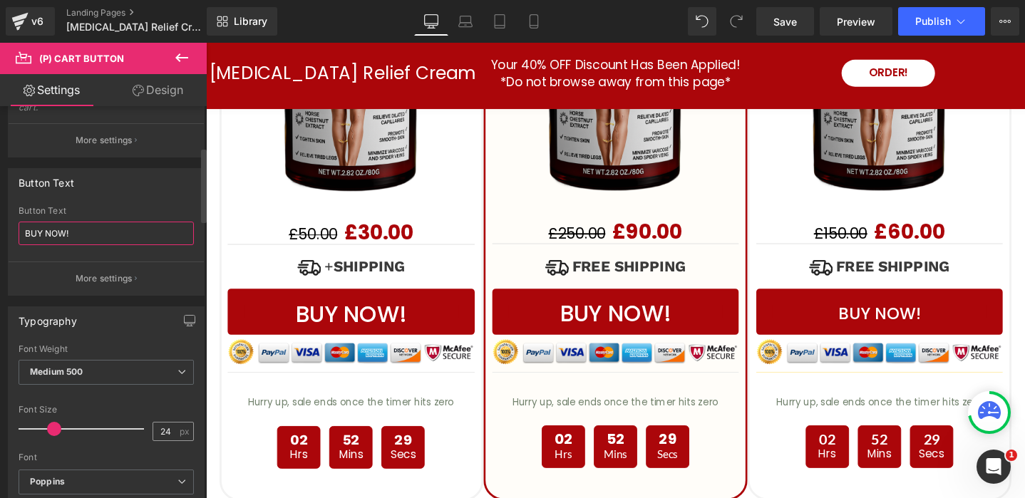
type input "BUY NOW!"
drag, startPoint x: 169, startPoint y: 431, endPoint x: 133, endPoint y: 427, distance: 35.9
click at [134, 427] on div "Font Size 24 px" at bounding box center [106, 429] width 175 height 48
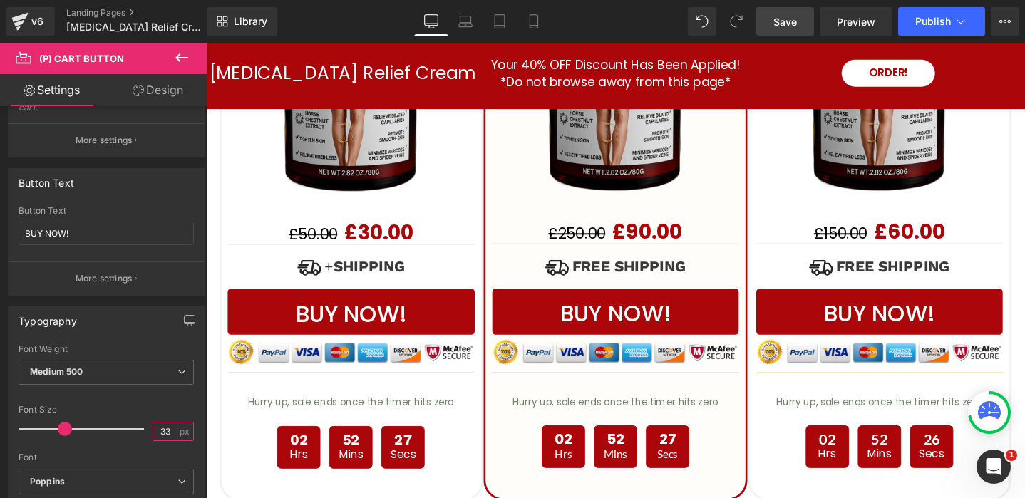
type input "33"
click at [788, 20] on span "Save" at bounding box center [785, 21] width 24 height 15
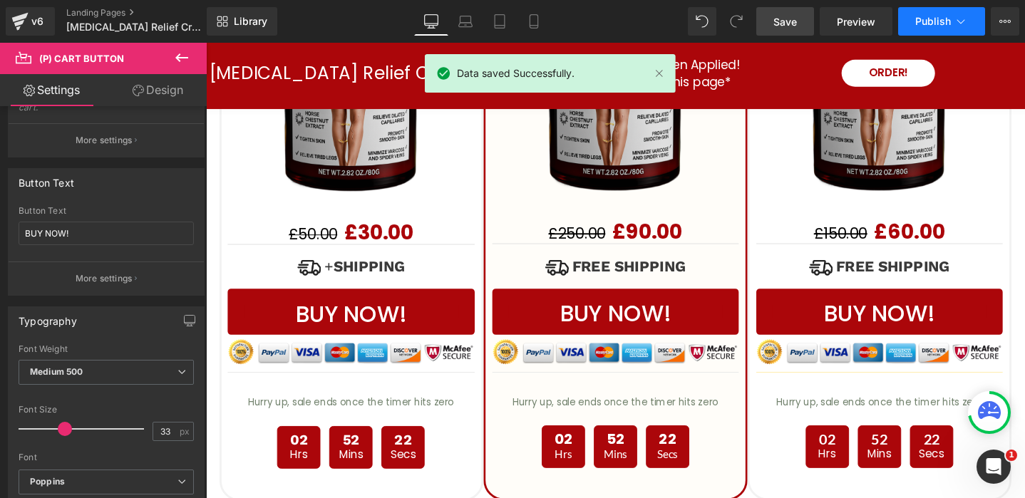
click at [941, 21] on span "Publish" at bounding box center [933, 21] width 36 height 11
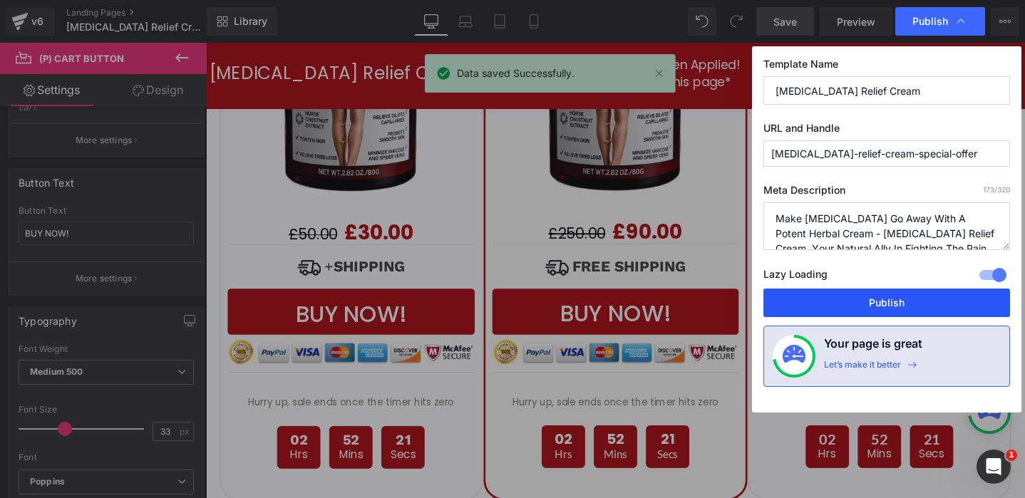
click at [900, 311] on button "Publish" at bounding box center [886, 303] width 247 height 29
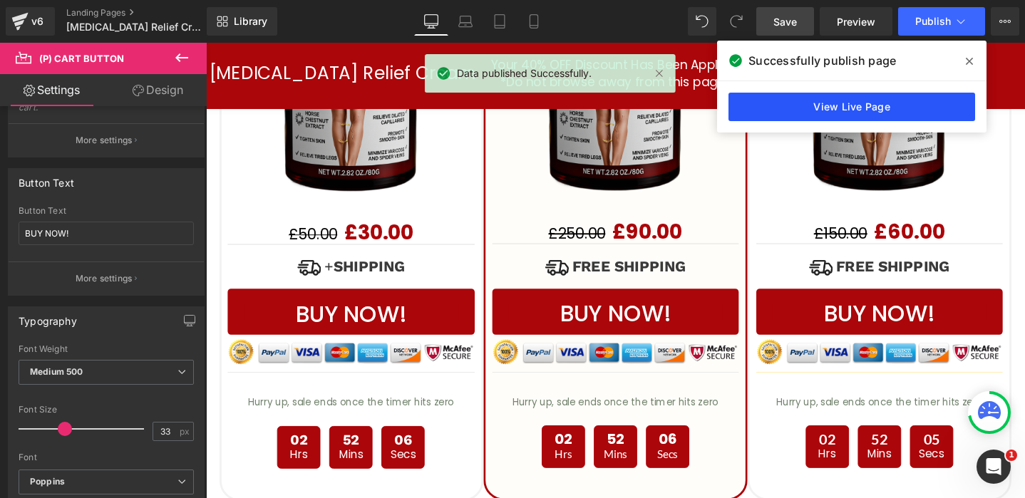
click at [842, 98] on link "View Live Page" at bounding box center [851, 107] width 247 height 29
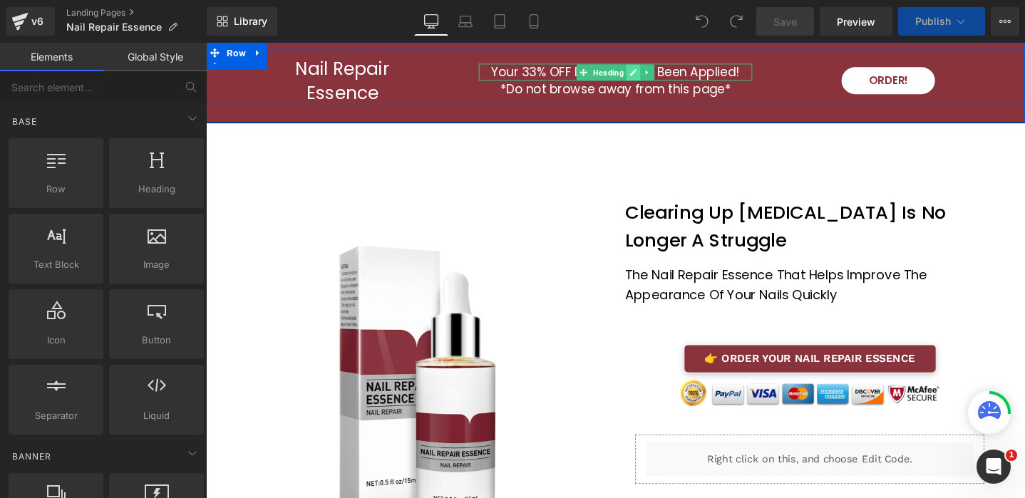
click at [655, 74] on icon at bounding box center [656, 74] width 7 height 7
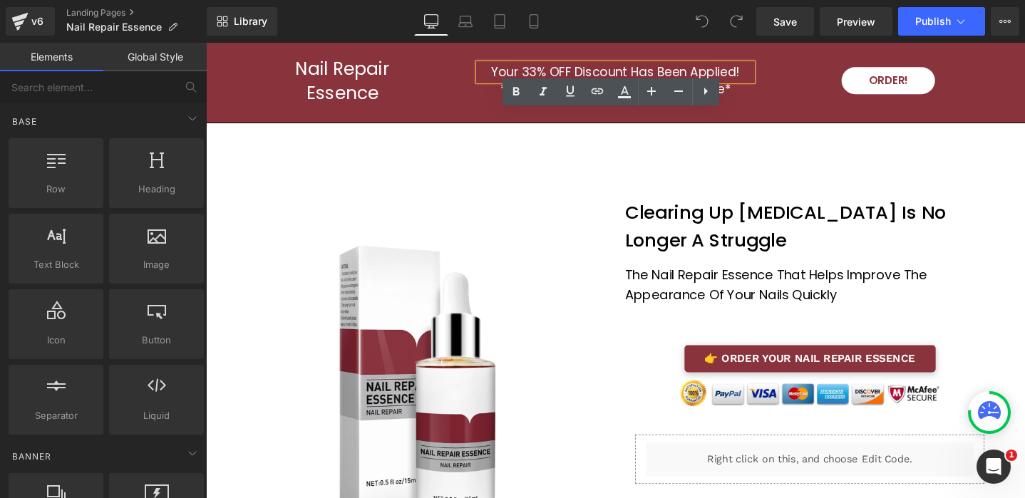
click at [547, 72] on h1 "Your 33% OFF Discount Has Been Applied!" at bounding box center [636, 74] width 287 height 18
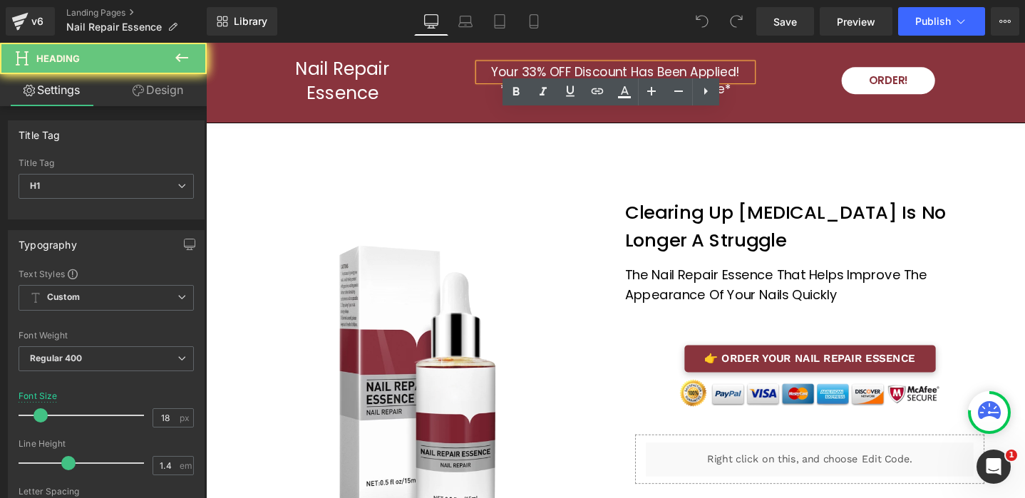
click at [547, 72] on h1 "Your 33% OFF Discount Has Been Applied!" at bounding box center [636, 74] width 287 height 18
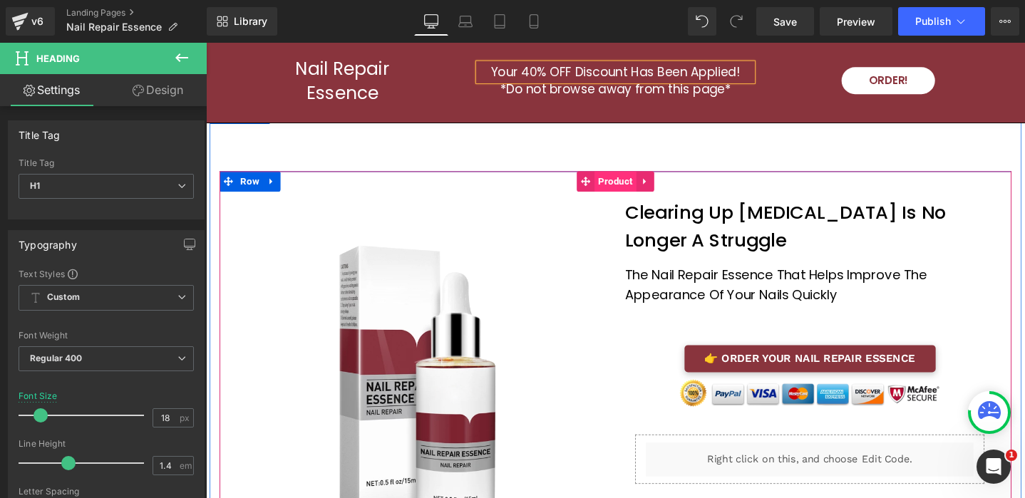
click at [649, 185] on span "Product" at bounding box center [637, 188] width 44 height 21
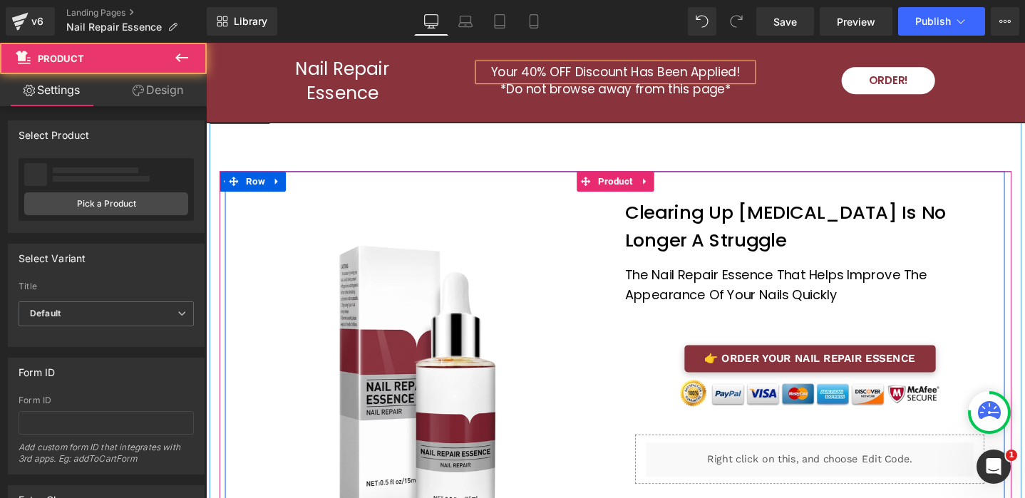
click at [750, 190] on div "Image Clearing Up Nail Fungus Is No Longer A Struggle Heading The Nail Repair E…" at bounding box center [636, 372] width 821 height 389
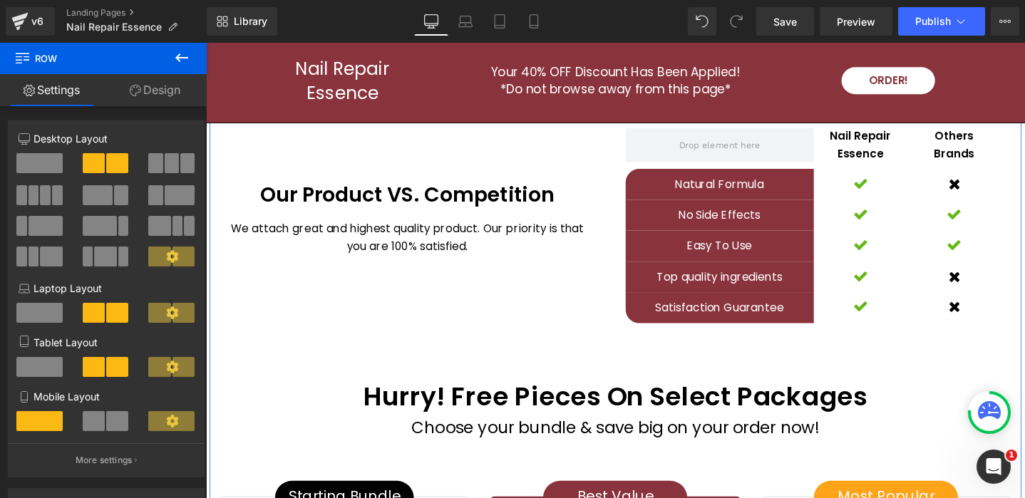
scroll to position [3919, 0]
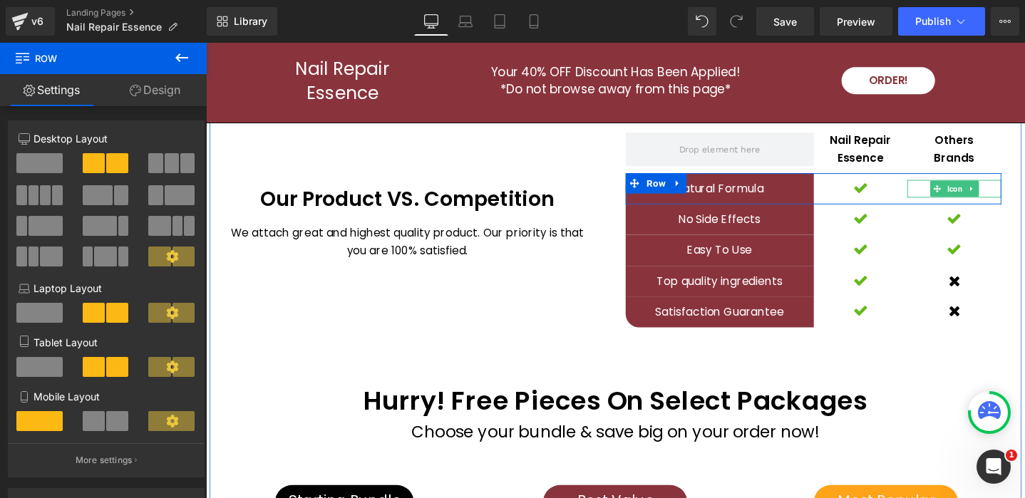
click at [1011, 192] on icon at bounding box center [1012, 196] width 8 height 9
click at [1018, 192] on icon at bounding box center [1020, 196] width 8 height 9
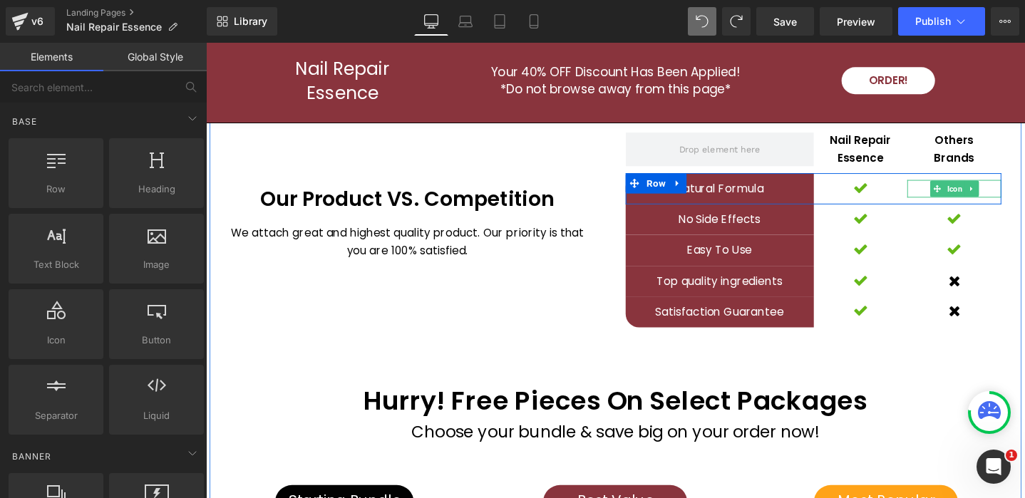
click at [1012, 195] on icon at bounding box center [1012, 197] width 2 height 5
click at [1002, 192] on icon at bounding box center [1005, 196] width 8 height 8
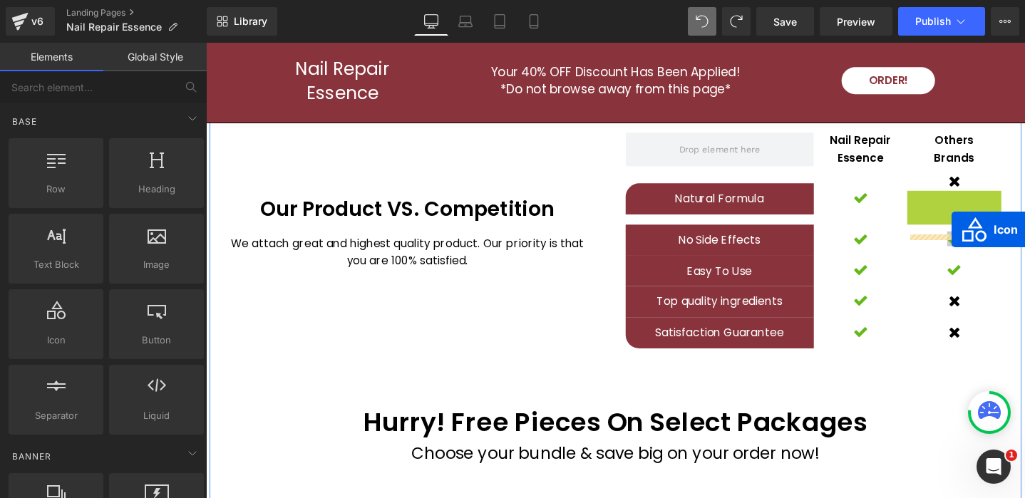
drag, startPoint x: 973, startPoint y: 192, endPoint x: 991, endPoint y: 239, distance: 50.3
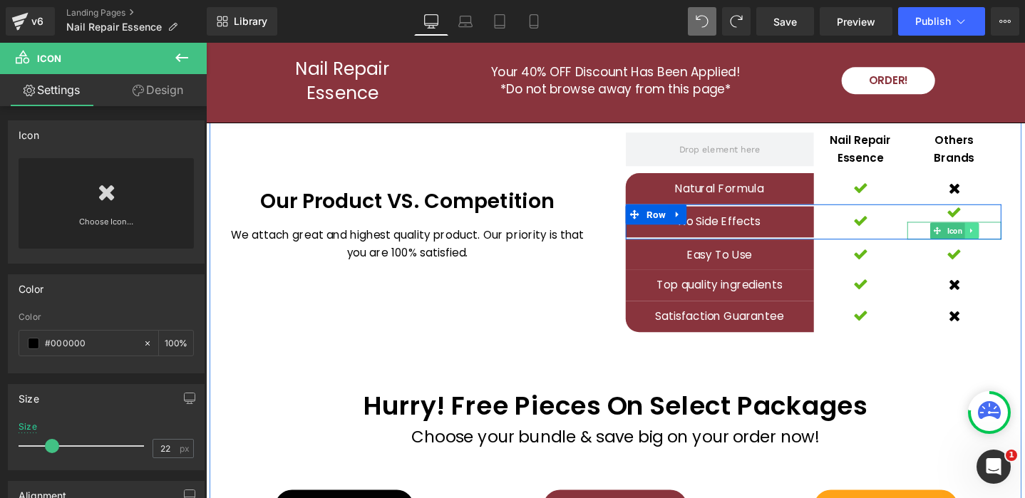
click at [1013, 237] on icon at bounding box center [1012, 241] width 8 height 9
click at [1006, 237] on icon at bounding box center [1005, 241] width 8 height 8
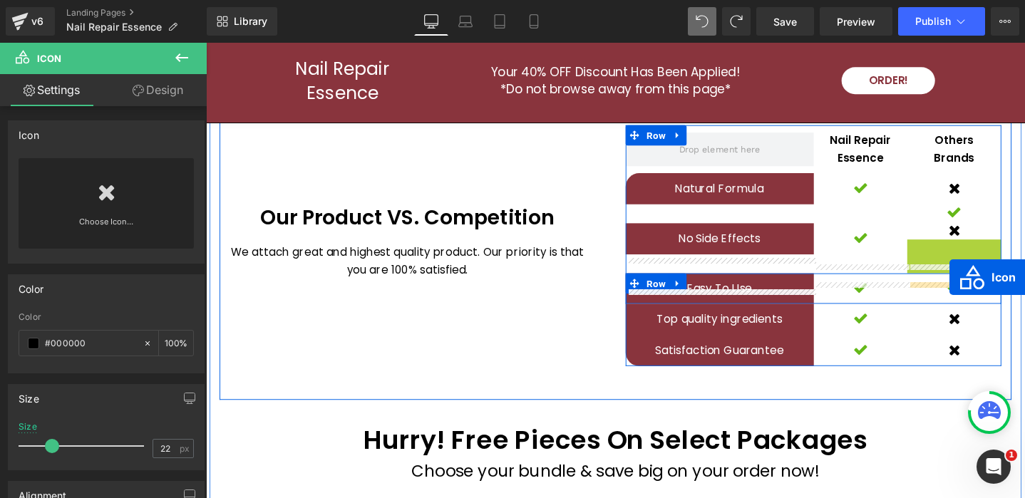
drag, startPoint x: 973, startPoint y: 243, endPoint x: 985, endPoint y: 288, distance: 46.5
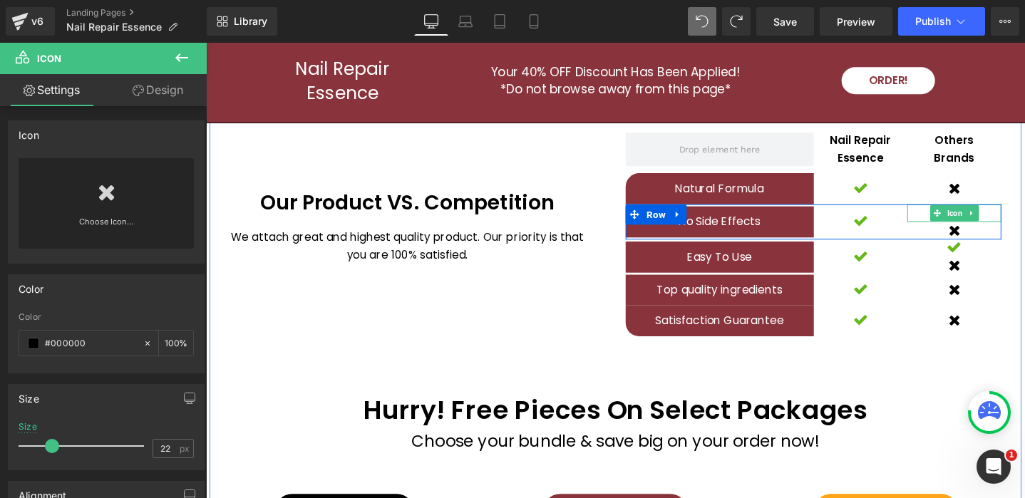
click at [1017, 214] on link at bounding box center [1012, 222] width 15 height 17
click at [1018, 218] on icon at bounding box center [1020, 222] width 8 height 8
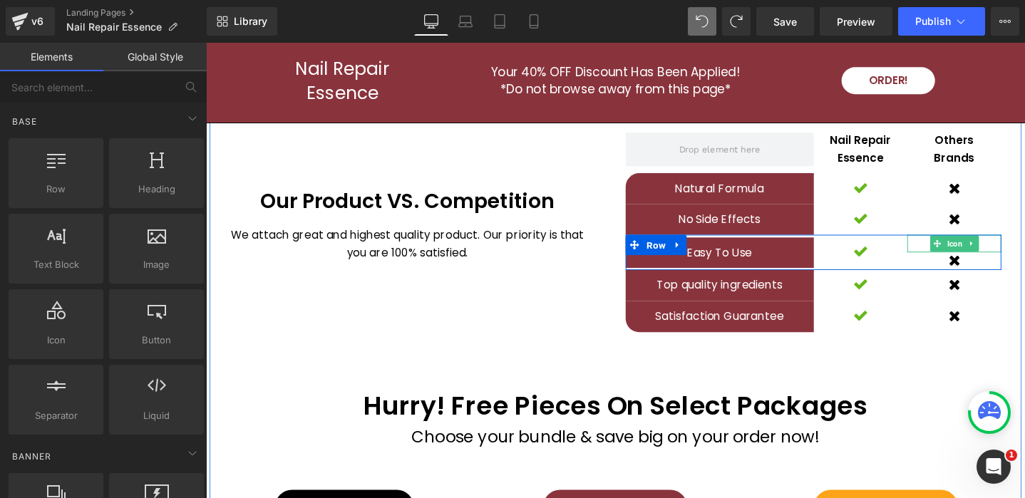
click at [1013, 250] on icon at bounding box center [1012, 254] width 8 height 9
click at [1016, 251] on icon at bounding box center [1020, 255] width 8 height 8
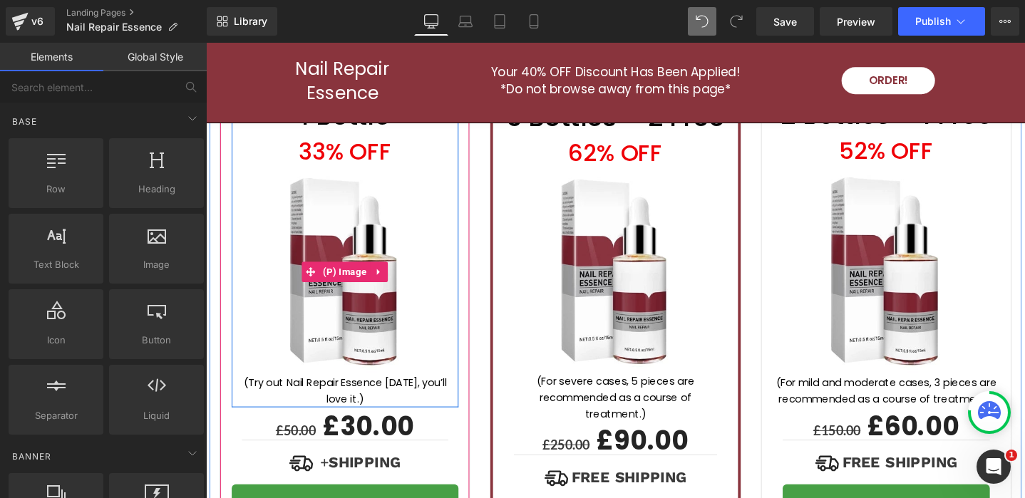
scroll to position [4378, 0]
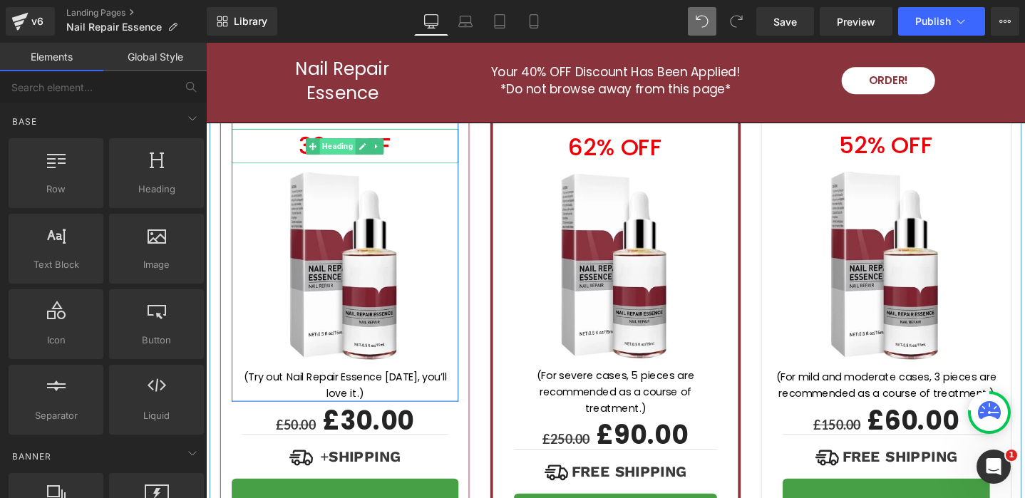
drag, startPoint x: 369, startPoint y: 136, endPoint x: 345, endPoint y: 136, distance: 24.2
click at [369, 148] on icon at bounding box center [371, 151] width 7 height 7
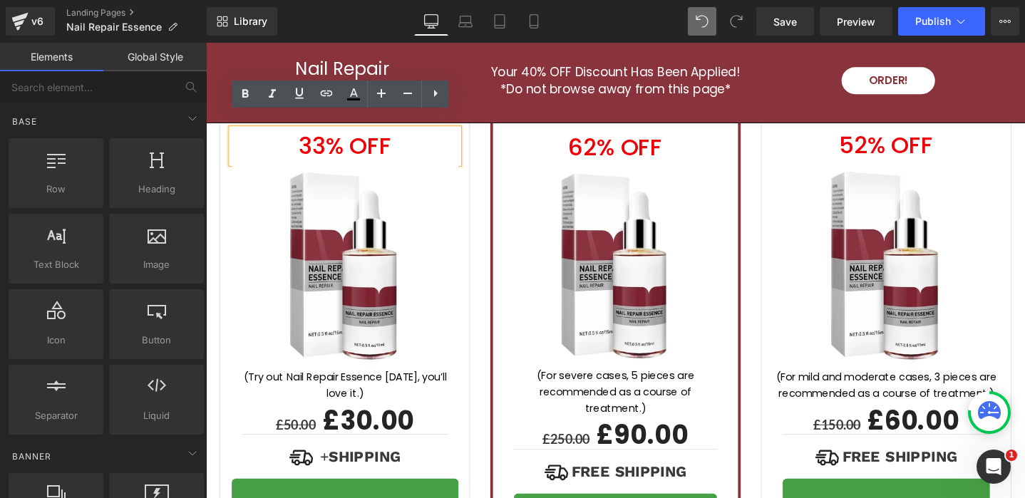
click at [316, 135] on h1 "33% off" at bounding box center [352, 151] width 239 height 36
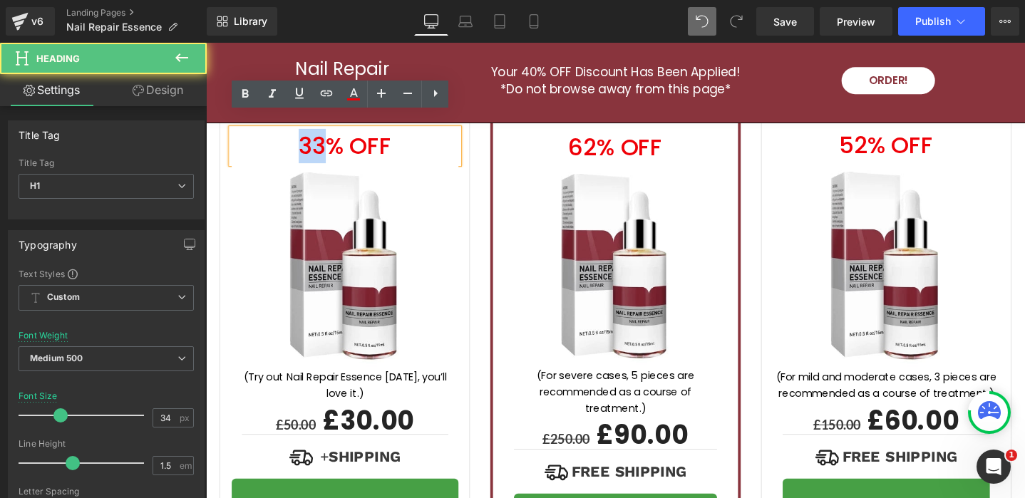
click at [316, 135] on h1 "33% off" at bounding box center [352, 151] width 239 height 36
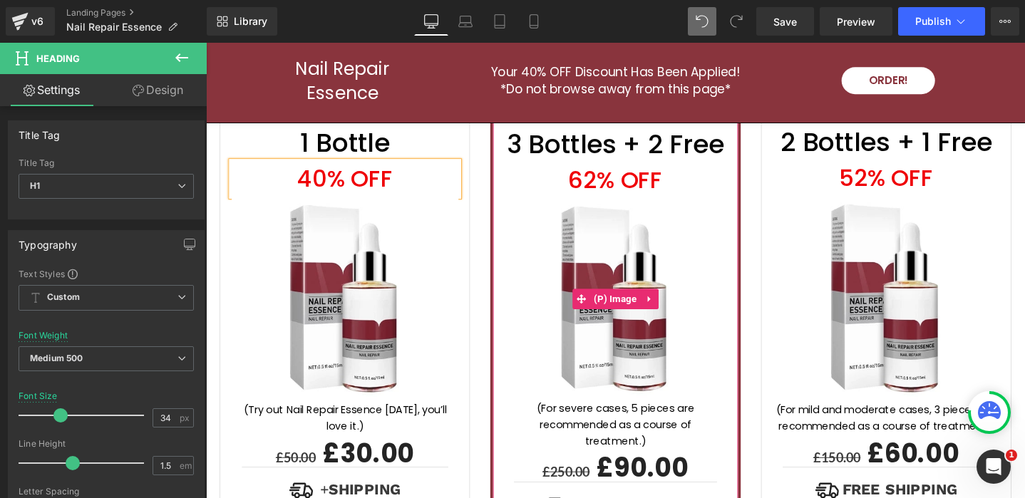
scroll to position [4348, 0]
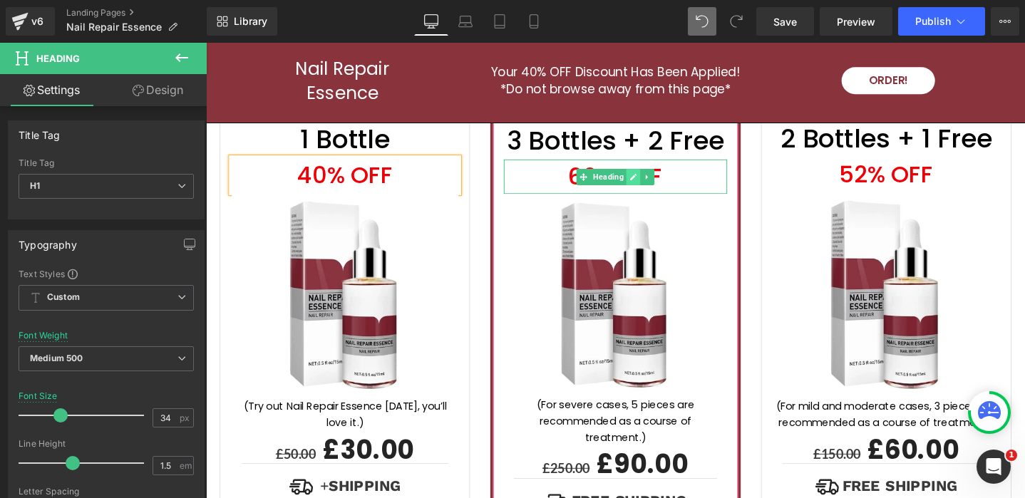
click at [656, 180] on icon at bounding box center [656, 184] width 8 height 9
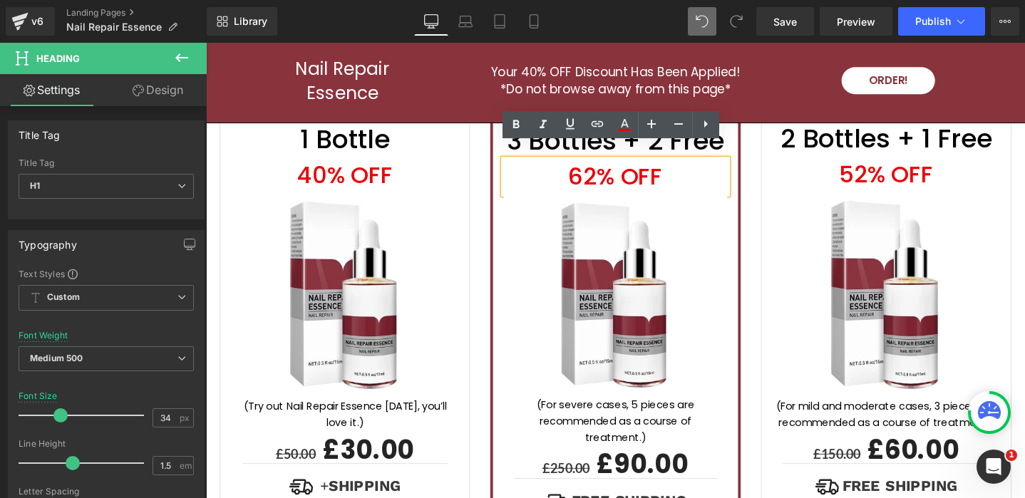
click at [609, 168] on h1 "62% off" at bounding box center [637, 183] width 235 height 36
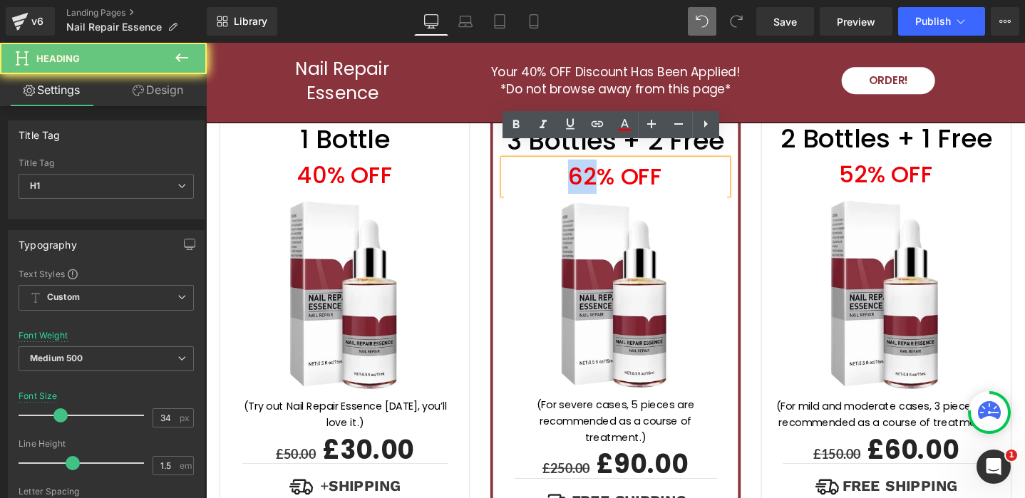
click at [609, 168] on h1 "62% off" at bounding box center [637, 183] width 235 height 36
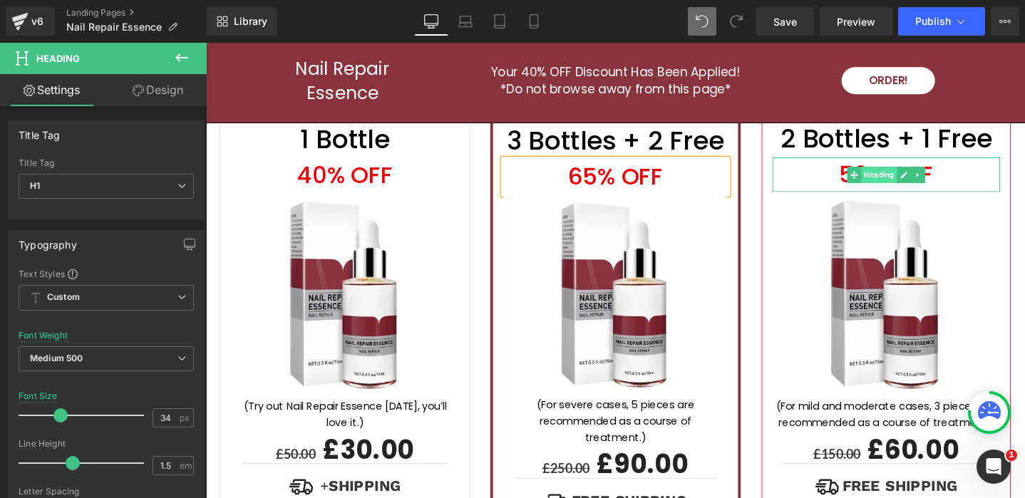
drag, startPoint x: 937, startPoint y: 168, endPoint x: 928, endPoint y: 168, distance: 9.3
click at [938, 178] on icon at bounding box center [941, 181] width 7 height 7
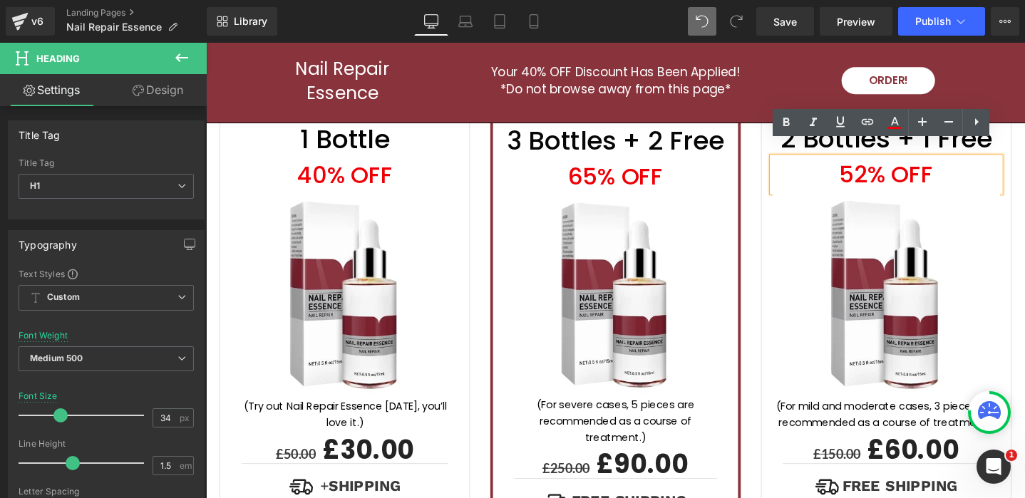
click at [886, 167] on h1 "52% off" at bounding box center [922, 181] width 239 height 36
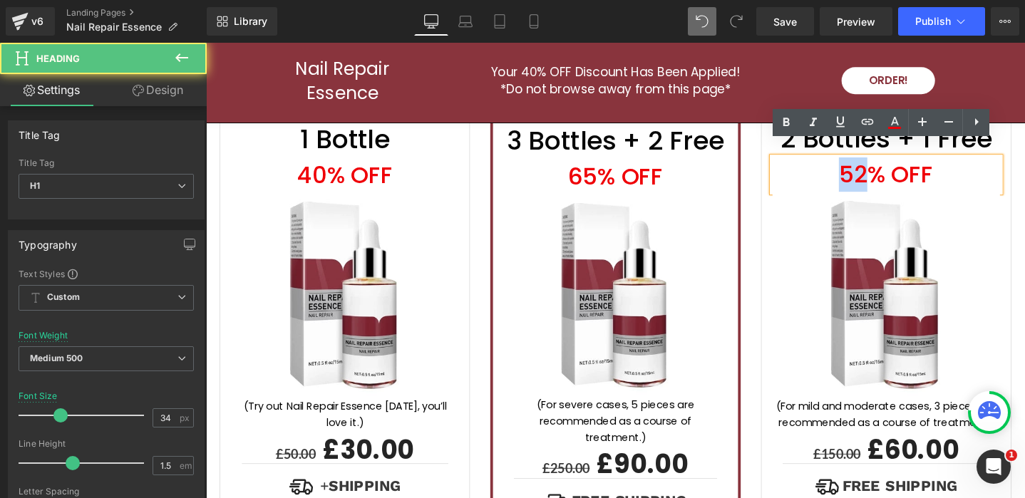
click at [886, 167] on h1 "52% off" at bounding box center [922, 181] width 239 height 36
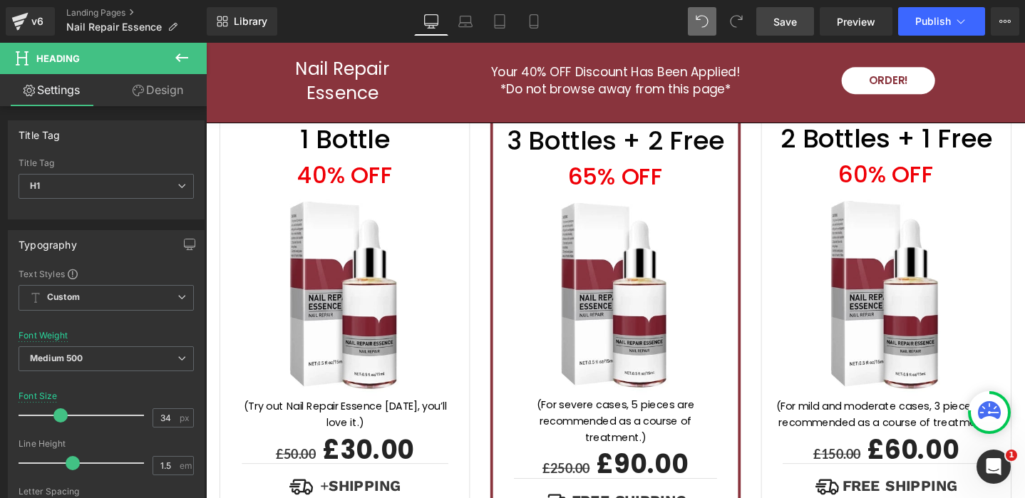
click at [788, 14] on span "Save" at bounding box center [785, 21] width 24 height 15
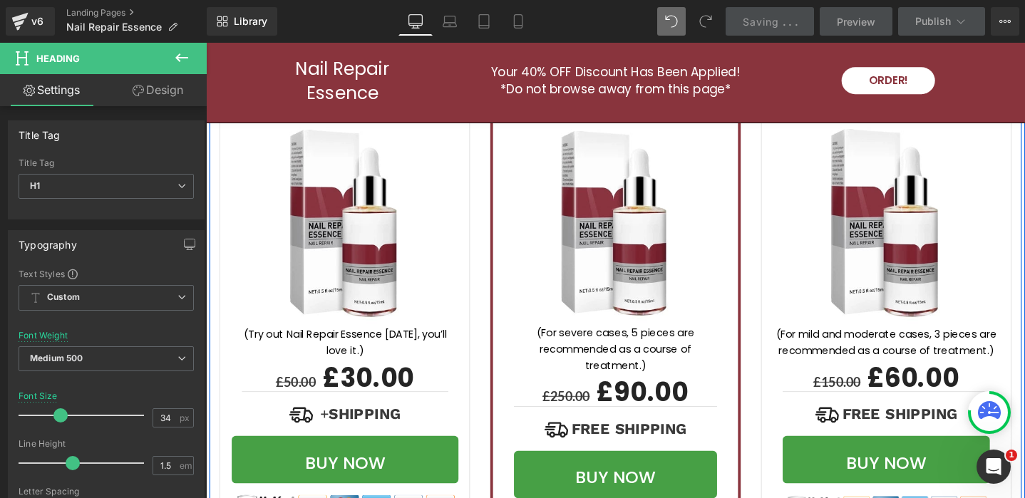
scroll to position [4450, 0]
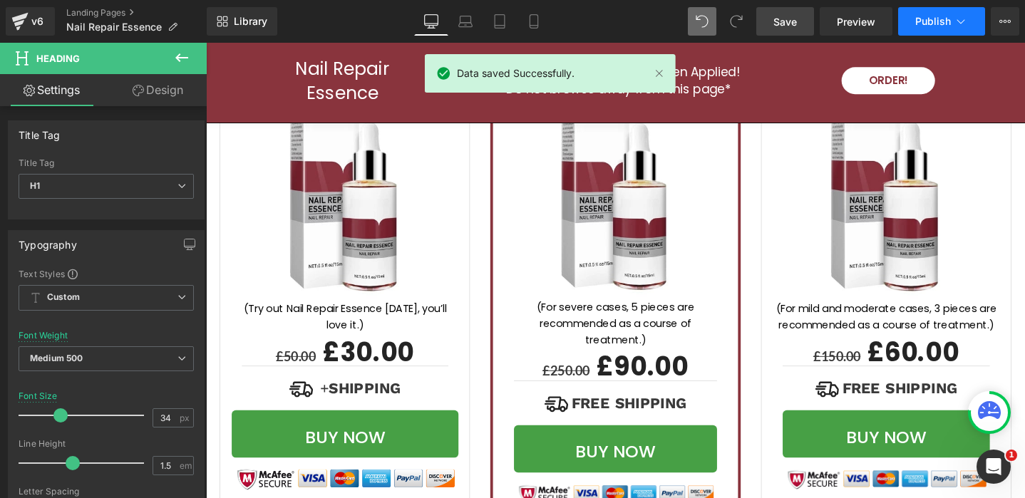
click at [959, 22] on icon at bounding box center [961, 21] width 8 height 4
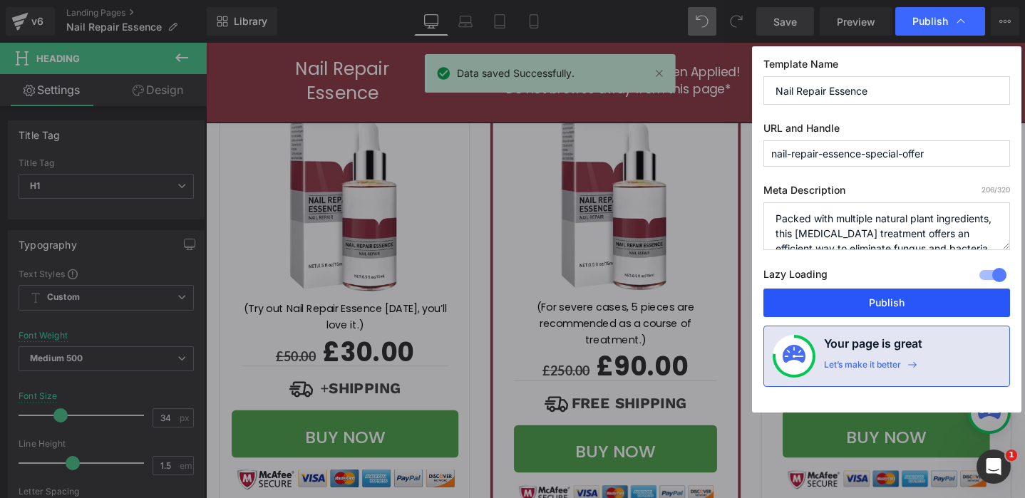
drag, startPoint x: 871, startPoint y: 307, endPoint x: 700, endPoint y: 279, distance: 173.3
click at [871, 307] on button "Publish" at bounding box center [886, 303] width 247 height 29
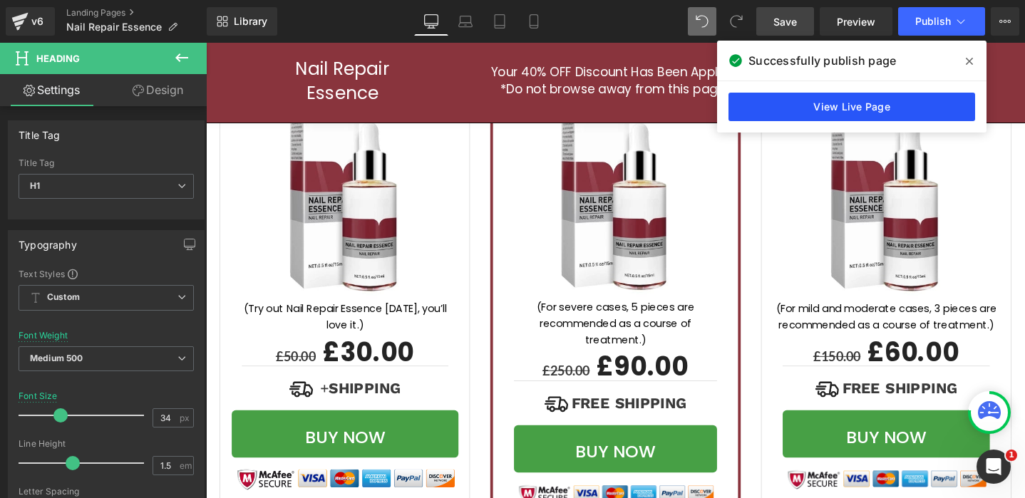
click at [894, 105] on link "View Live Page" at bounding box center [851, 107] width 247 height 29
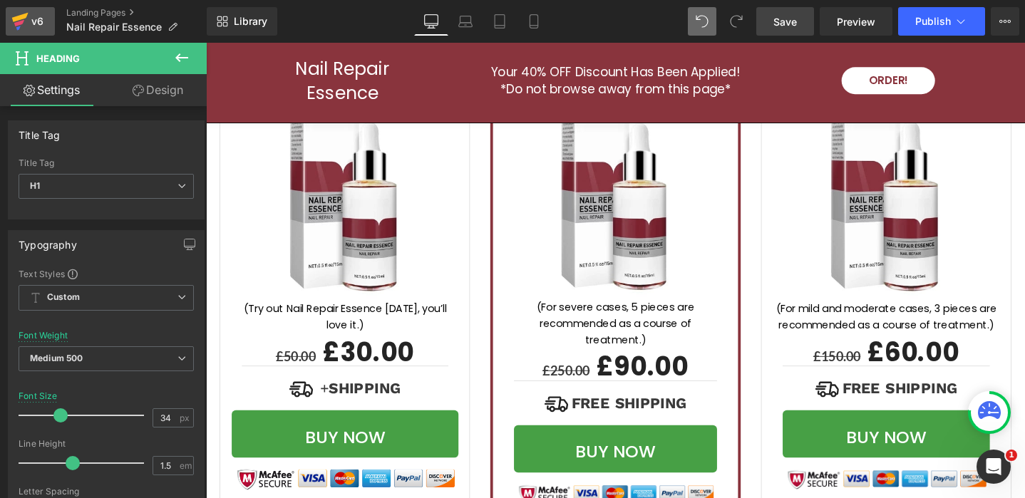
click at [37, 22] on div "v6" at bounding box center [38, 21] width 18 height 19
